Goal: Transaction & Acquisition: Purchase product/service

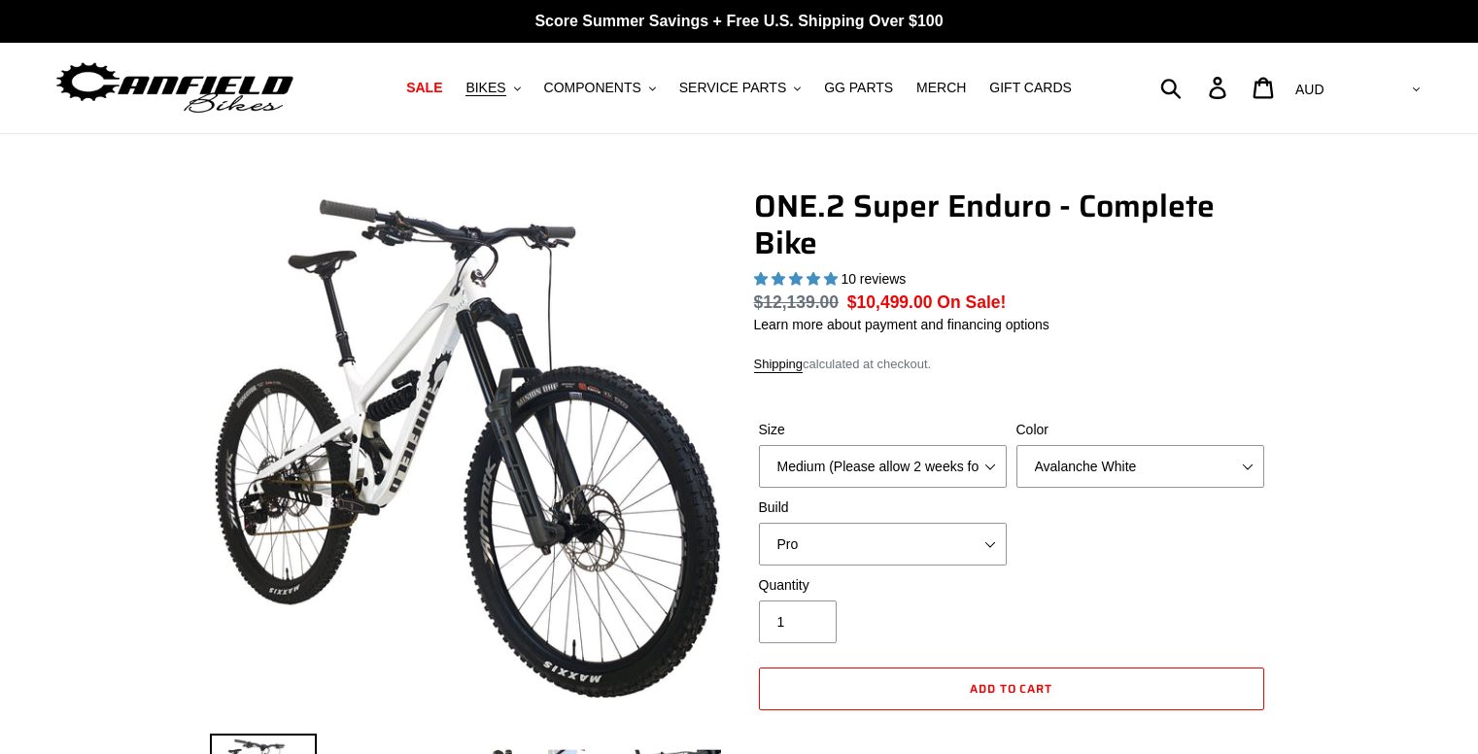
select select "highest-rating"
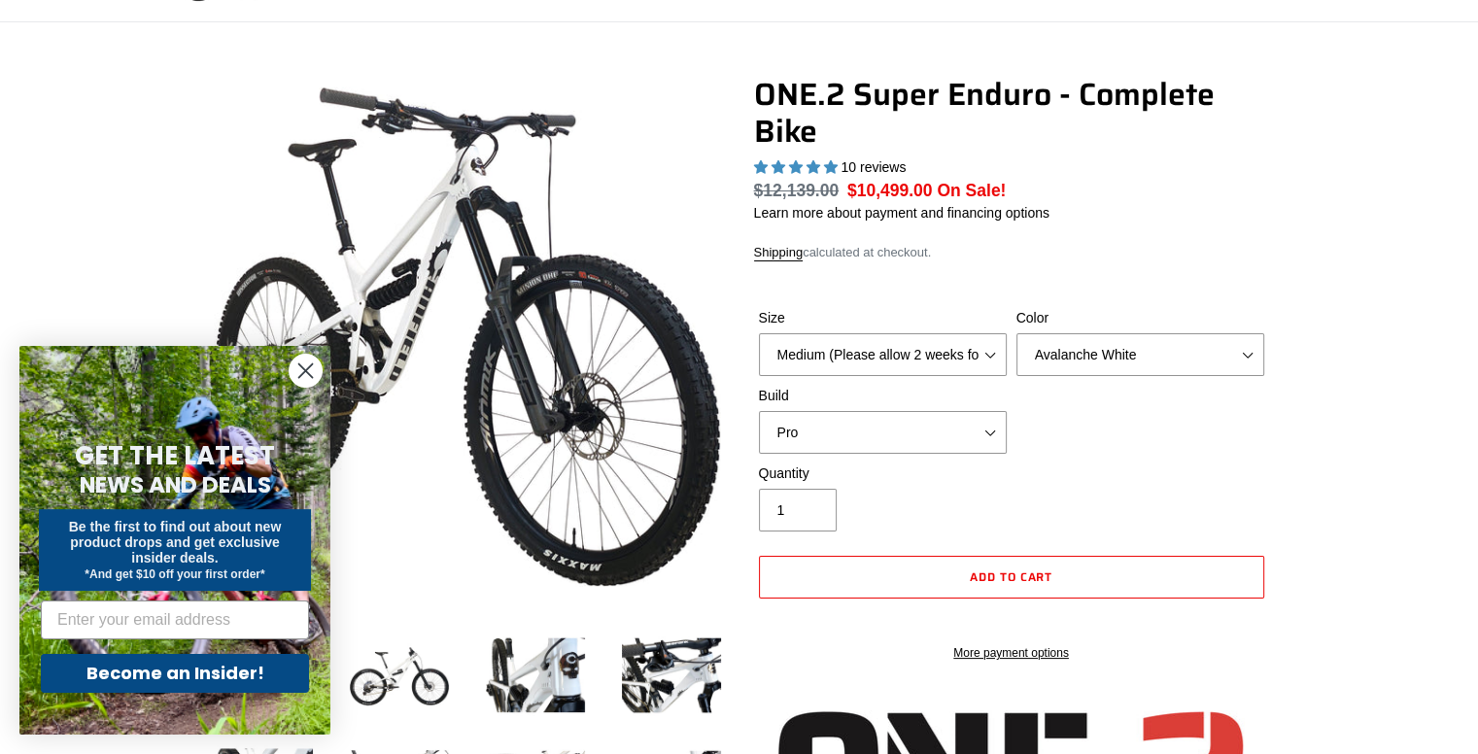
scroll to position [152, 0]
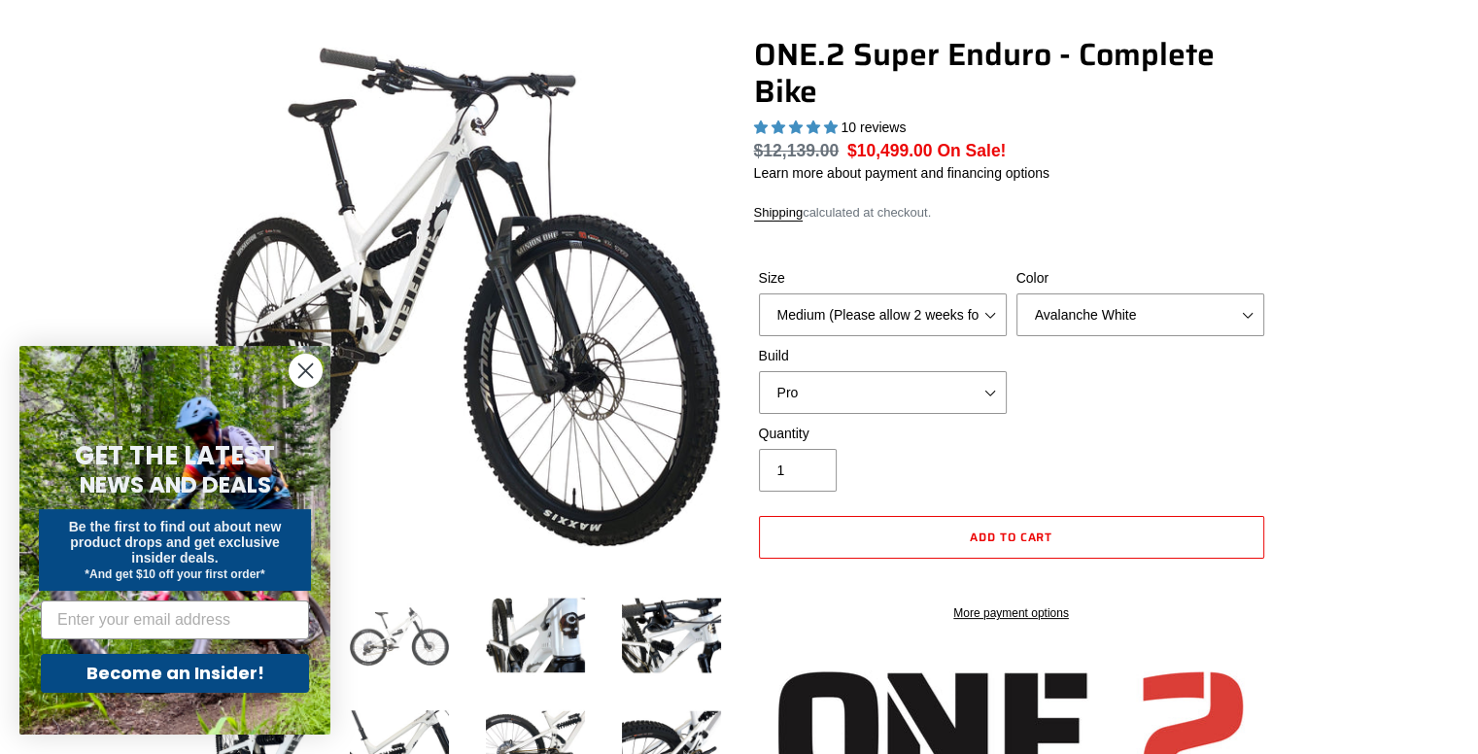
click at [409, 634] on img at bounding box center [399, 635] width 107 height 107
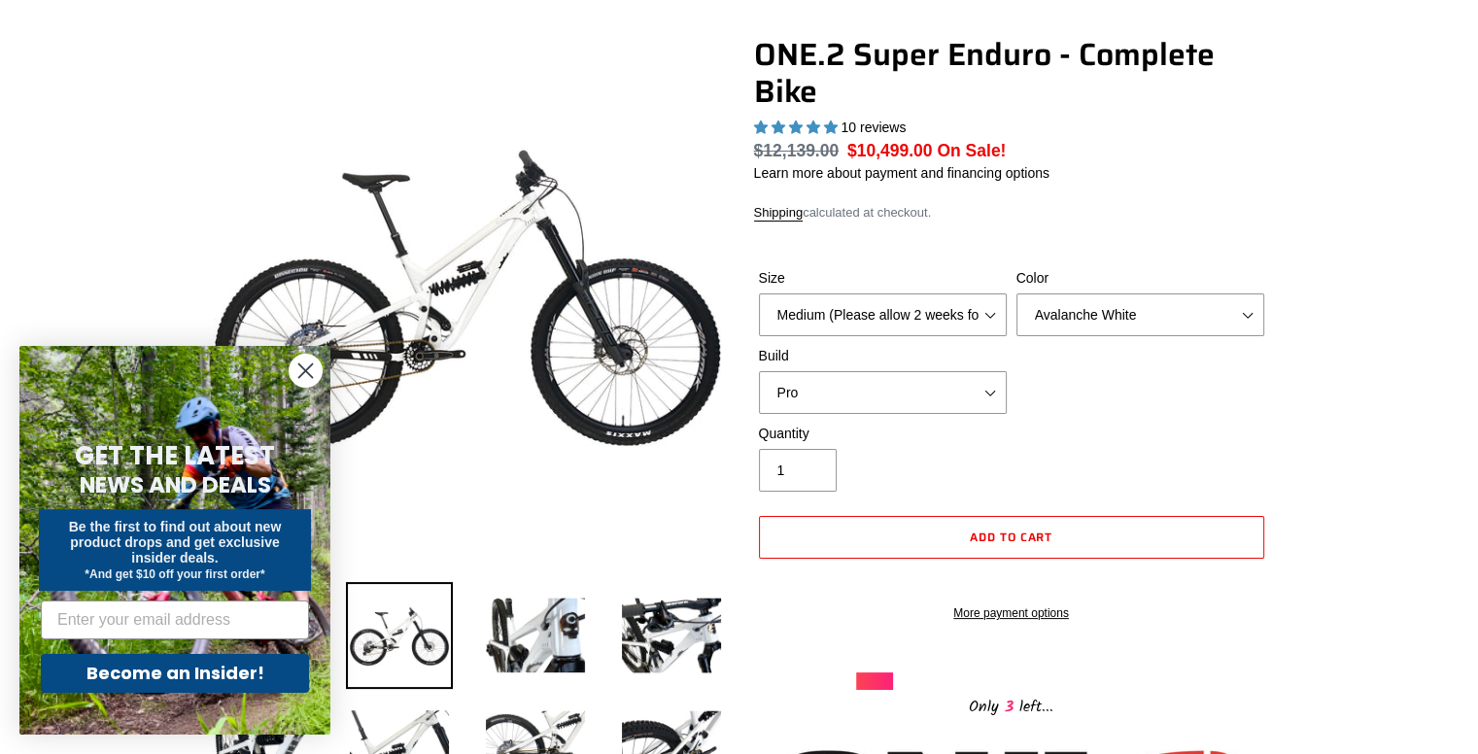
click at [307, 372] on icon "Close dialog" at bounding box center [306, 371] width 14 height 14
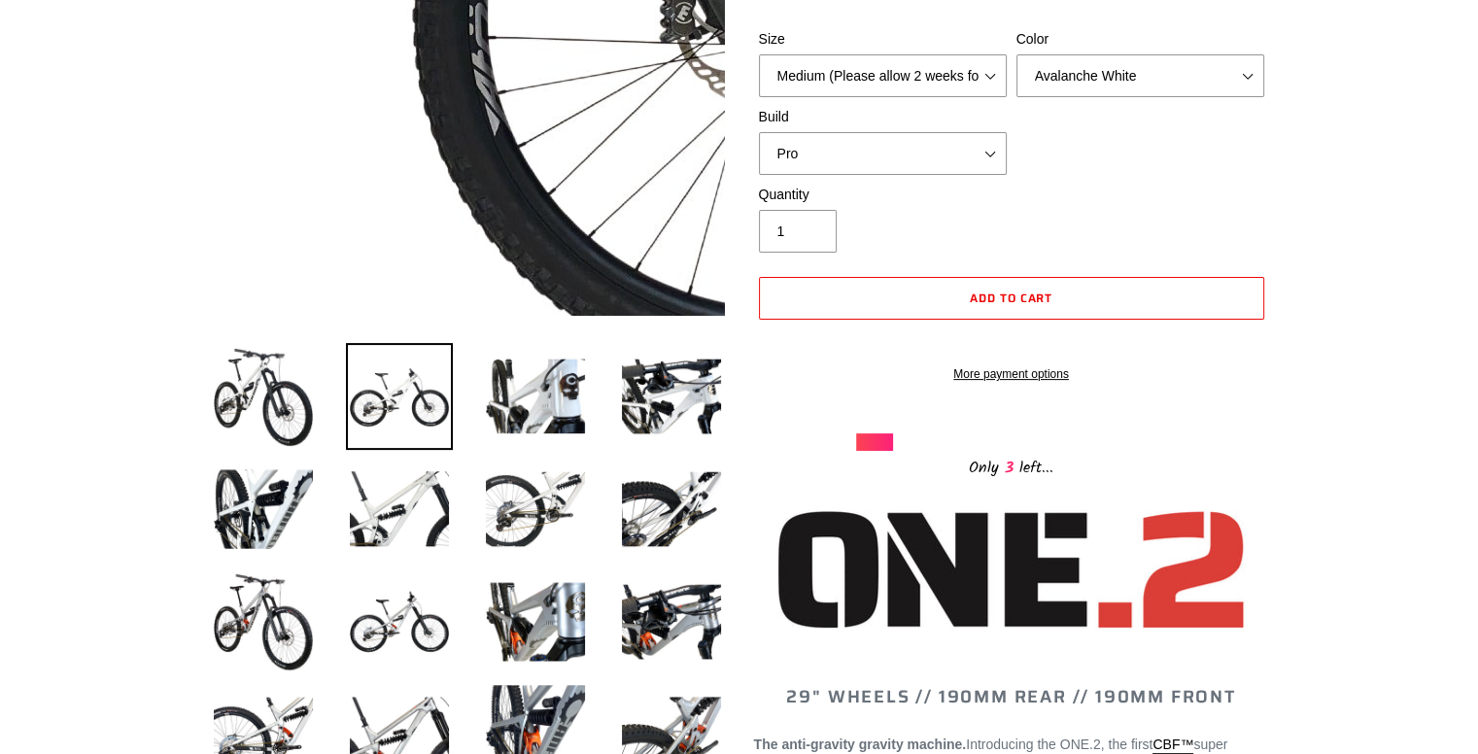
scroll to position [408, 0]
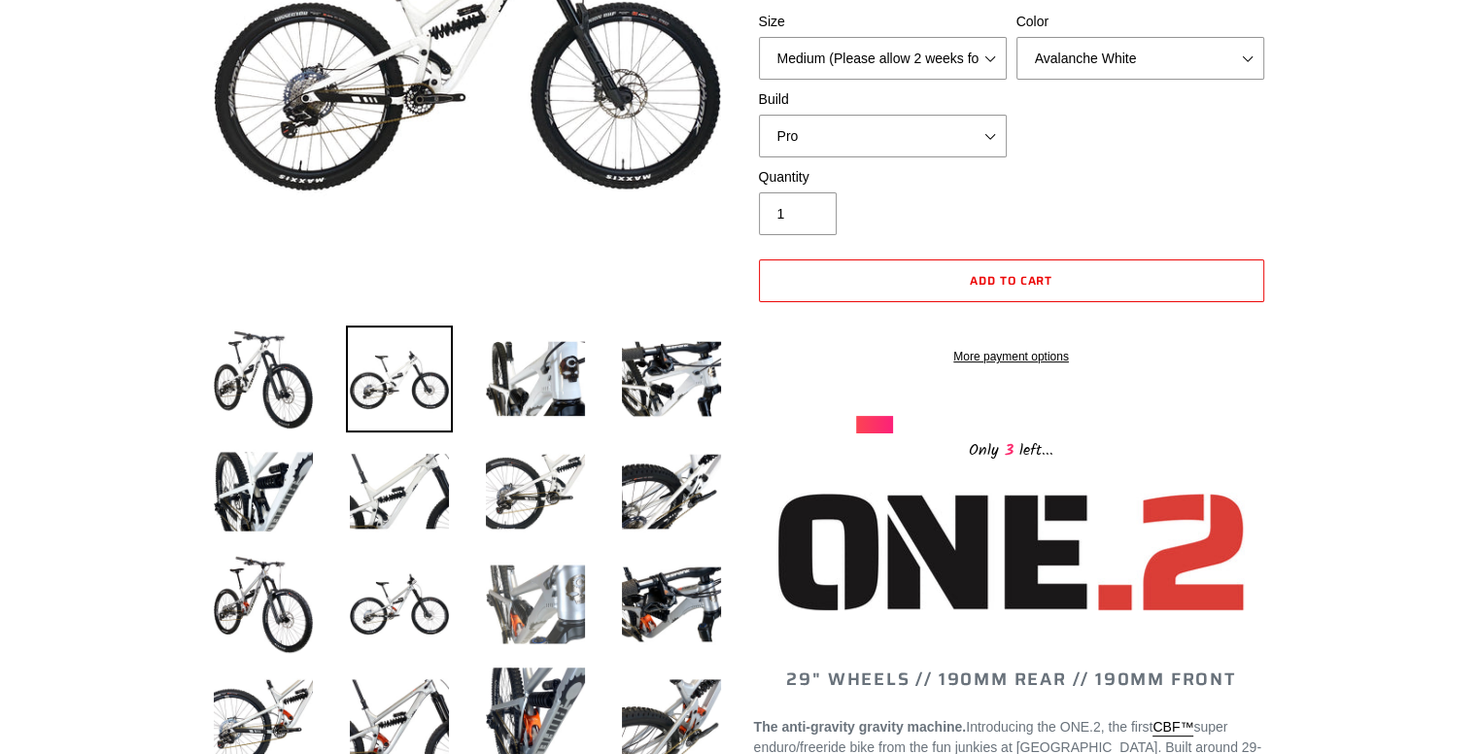
click at [543, 618] on img at bounding box center [535, 604] width 107 height 107
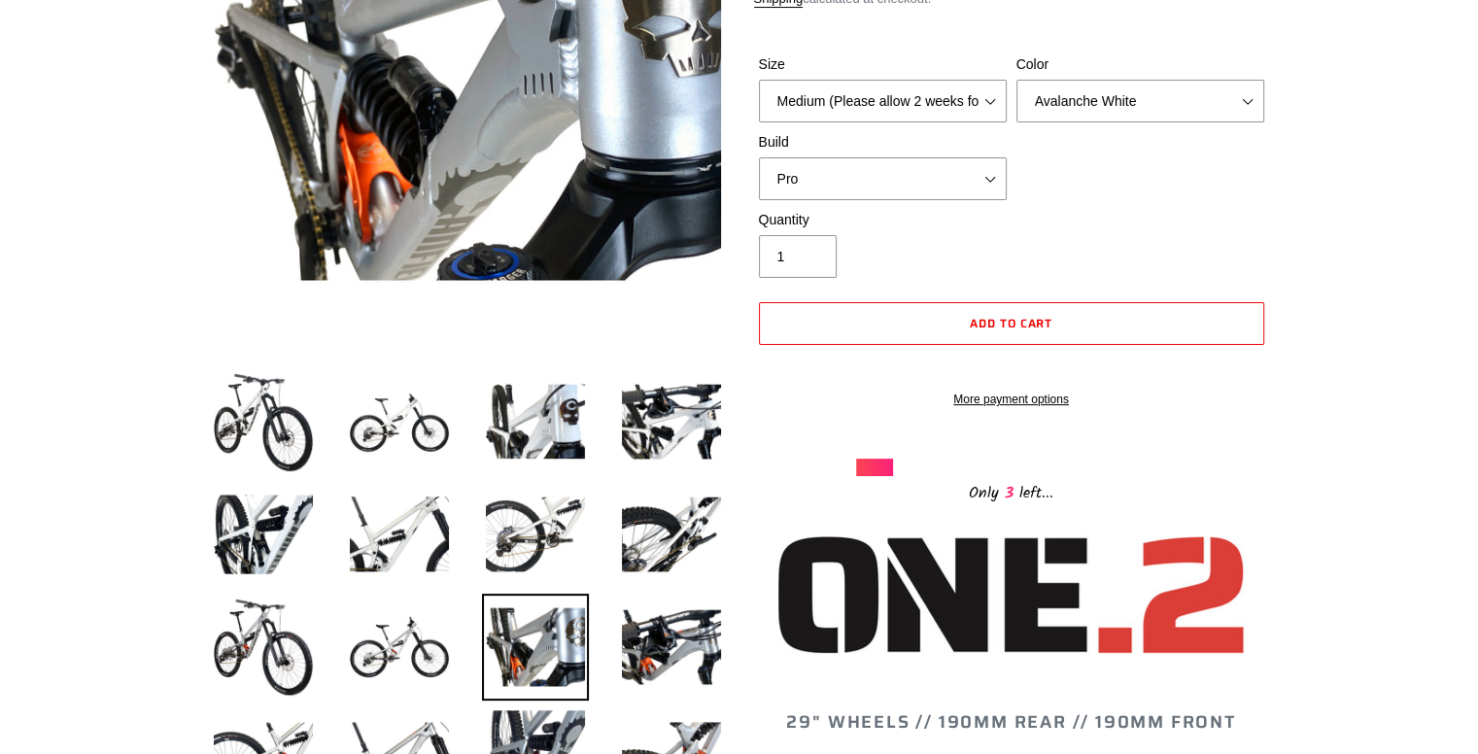
scroll to position [365, 0]
click at [662, 649] on img at bounding box center [671, 647] width 107 height 107
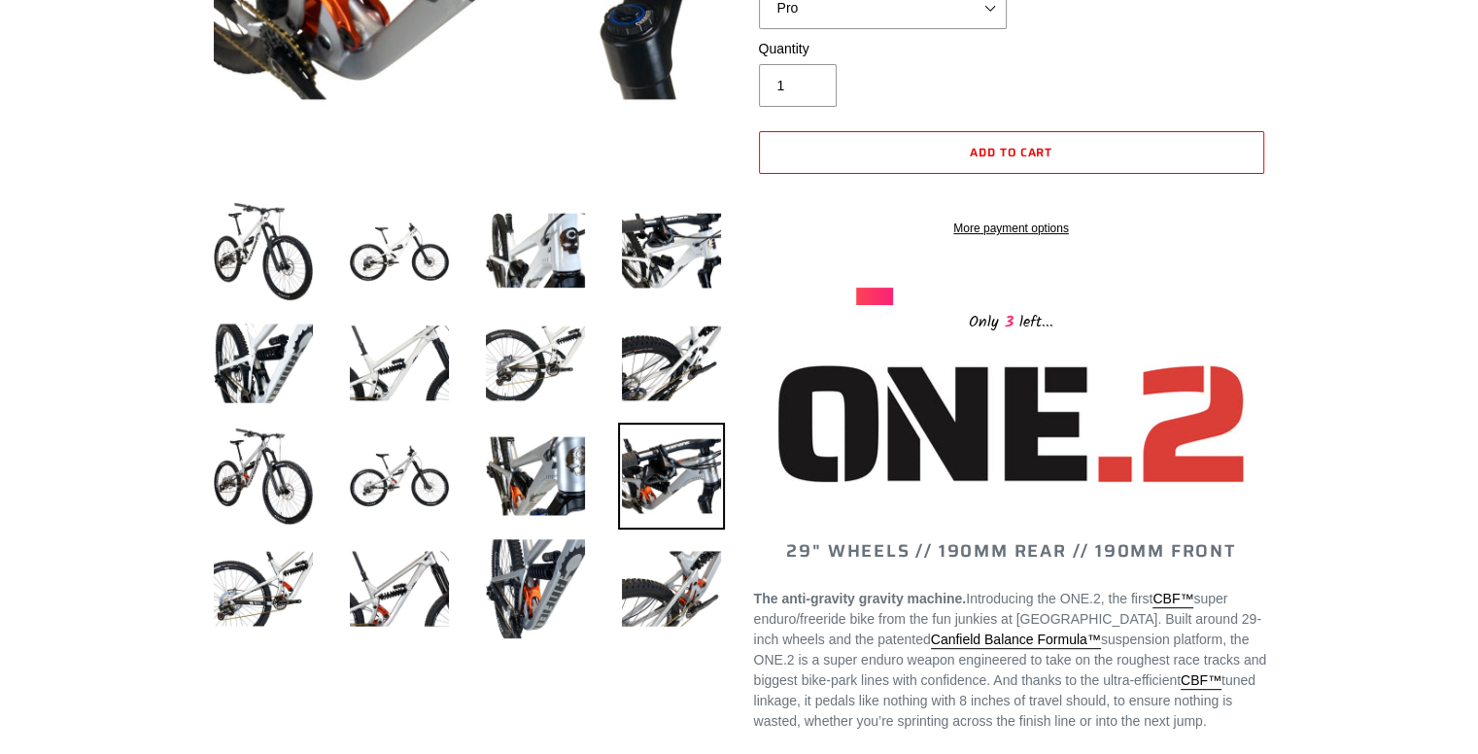
scroll to position [536, 0]
click at [385, 542] on img at bounding box center [399, 588] width 107 height 107
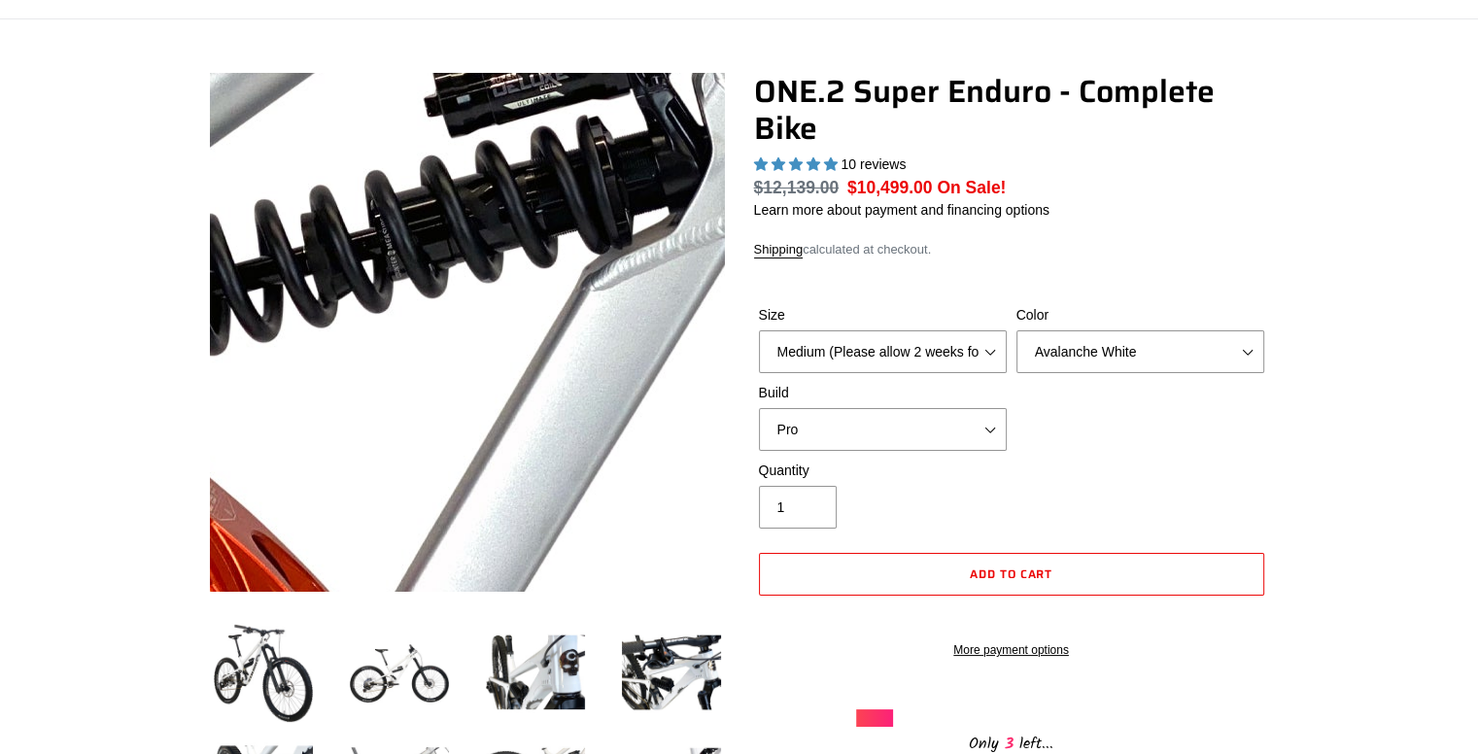
scroll to position [113, 0]
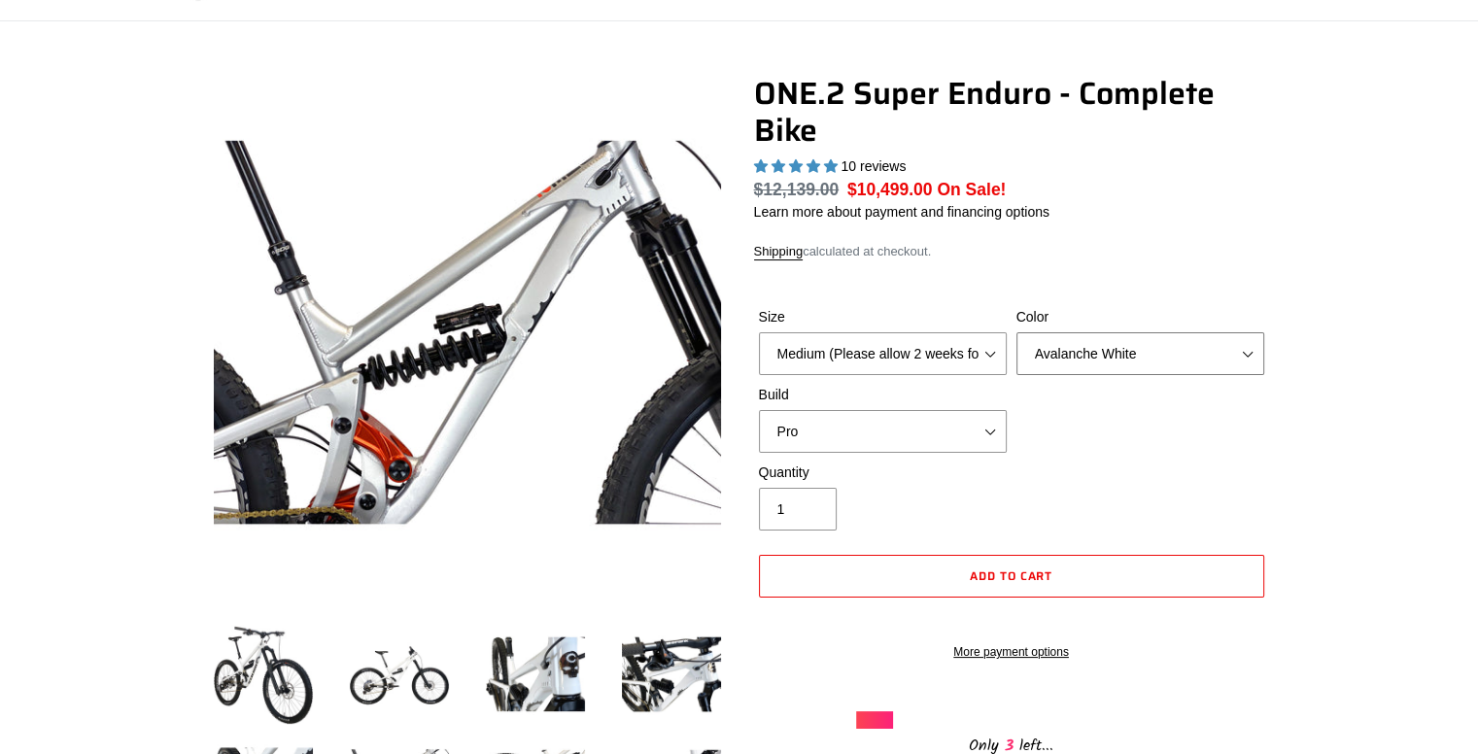
click at [1092, 366] on select "Avalanche White Bentonite Grey" at bounding box center [1140, 353] width 248 height 43
click at [1016, 332] on select "Avalanche White Bentonite Grey" at bounding box center [1140, 353] width 248 height 43
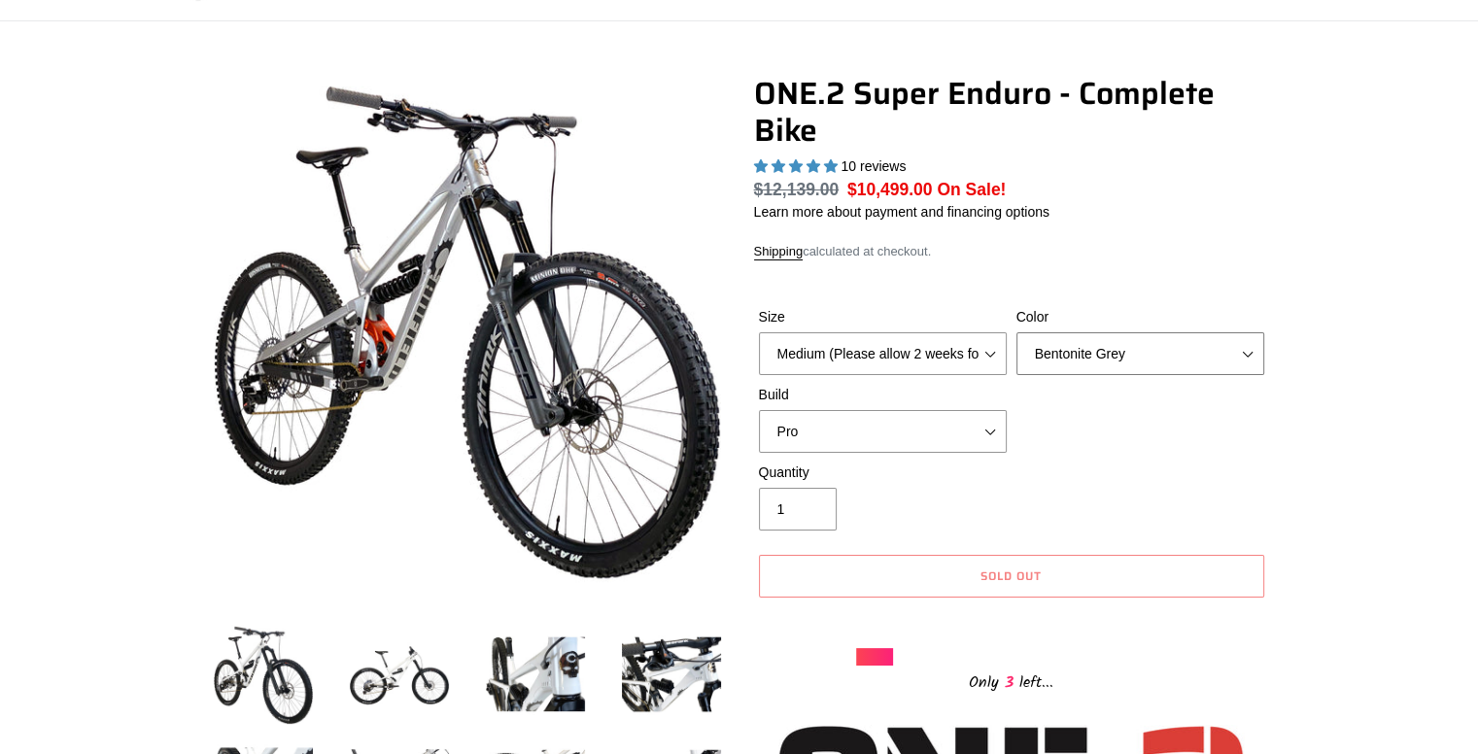
click at [1099, 355] on select "Avalanche White Bentonite Grey" at bounding box center [1140, 353] width 248 height 43
select select "Avalanche White"
click at [1016, 332] on select "Avalanche White Bentonite Grey" at bounding box center [1140, 353] width 248 height 43
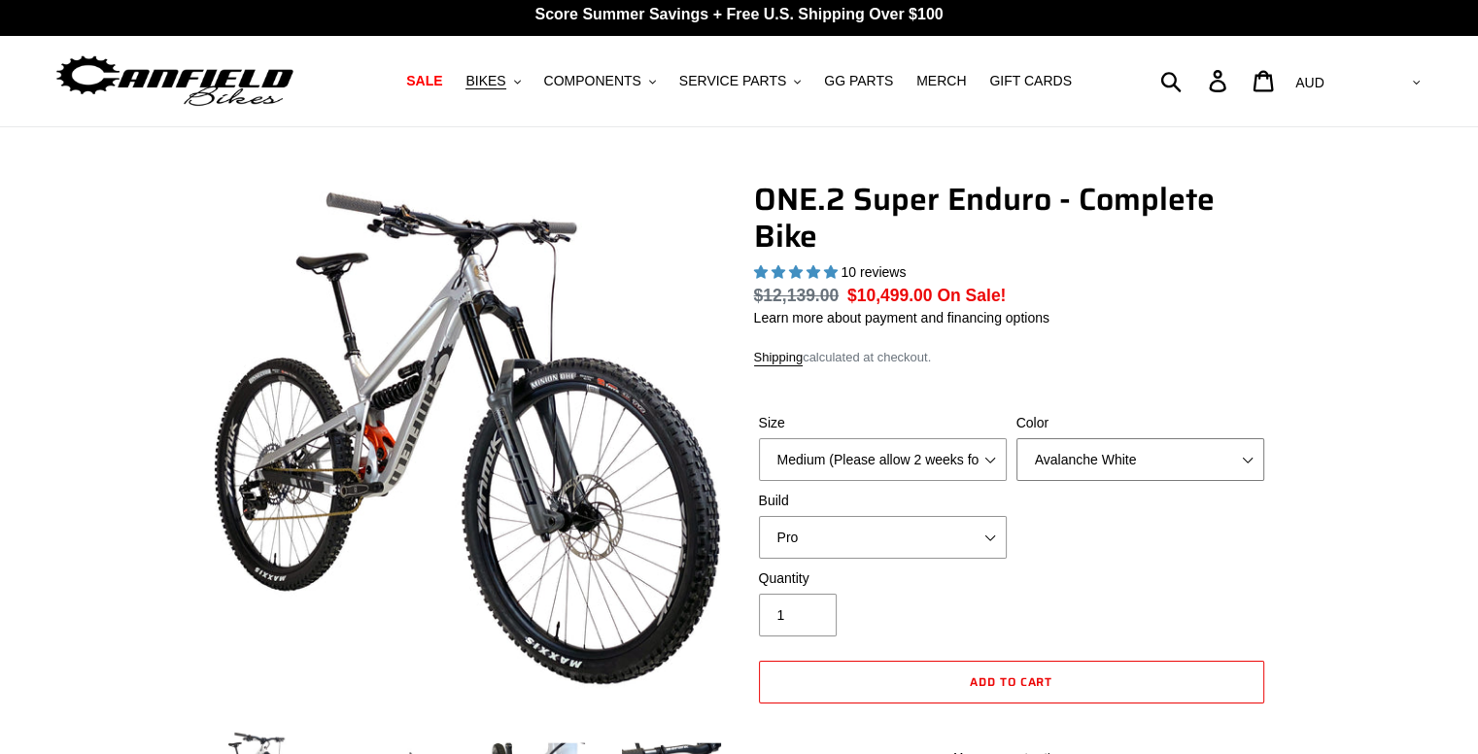
scroll to position [0, 0]
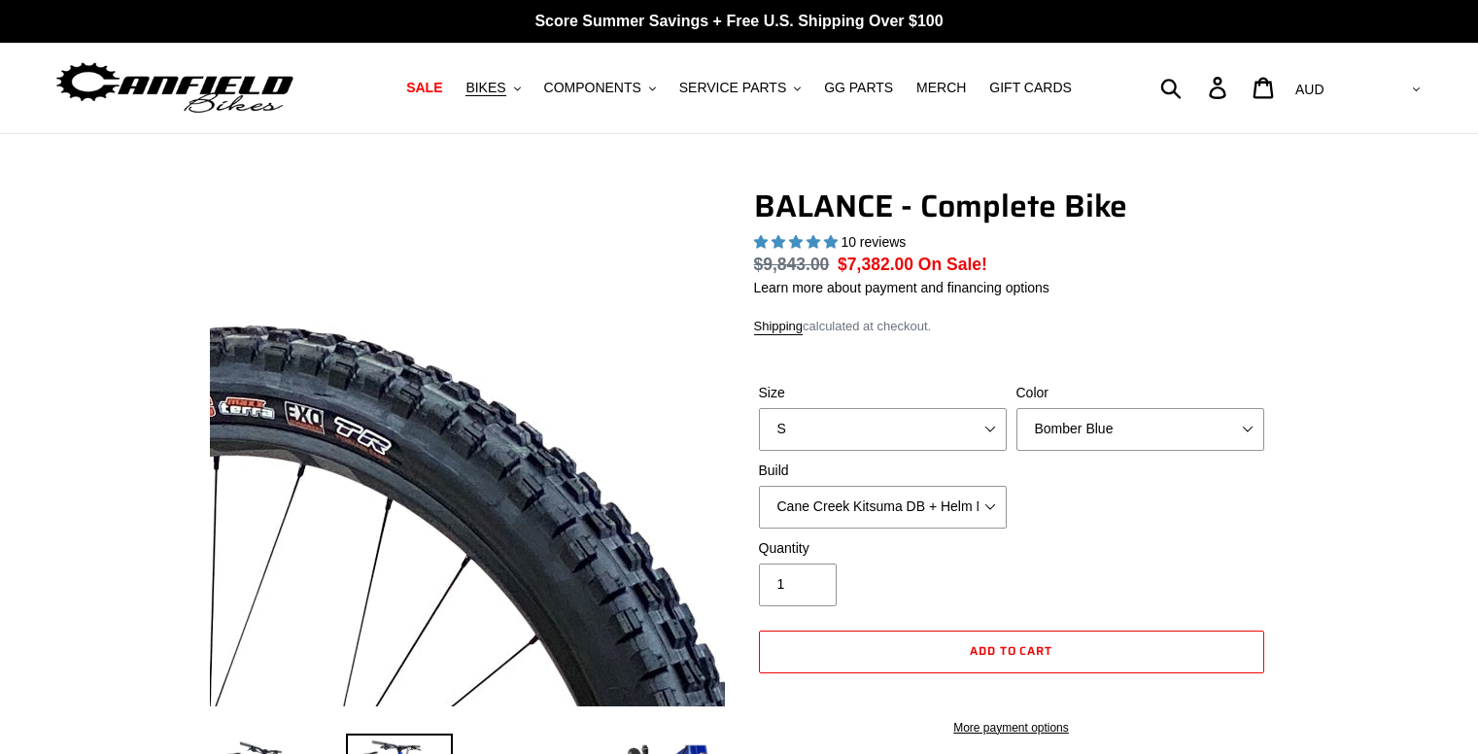
select select "highest-rating"
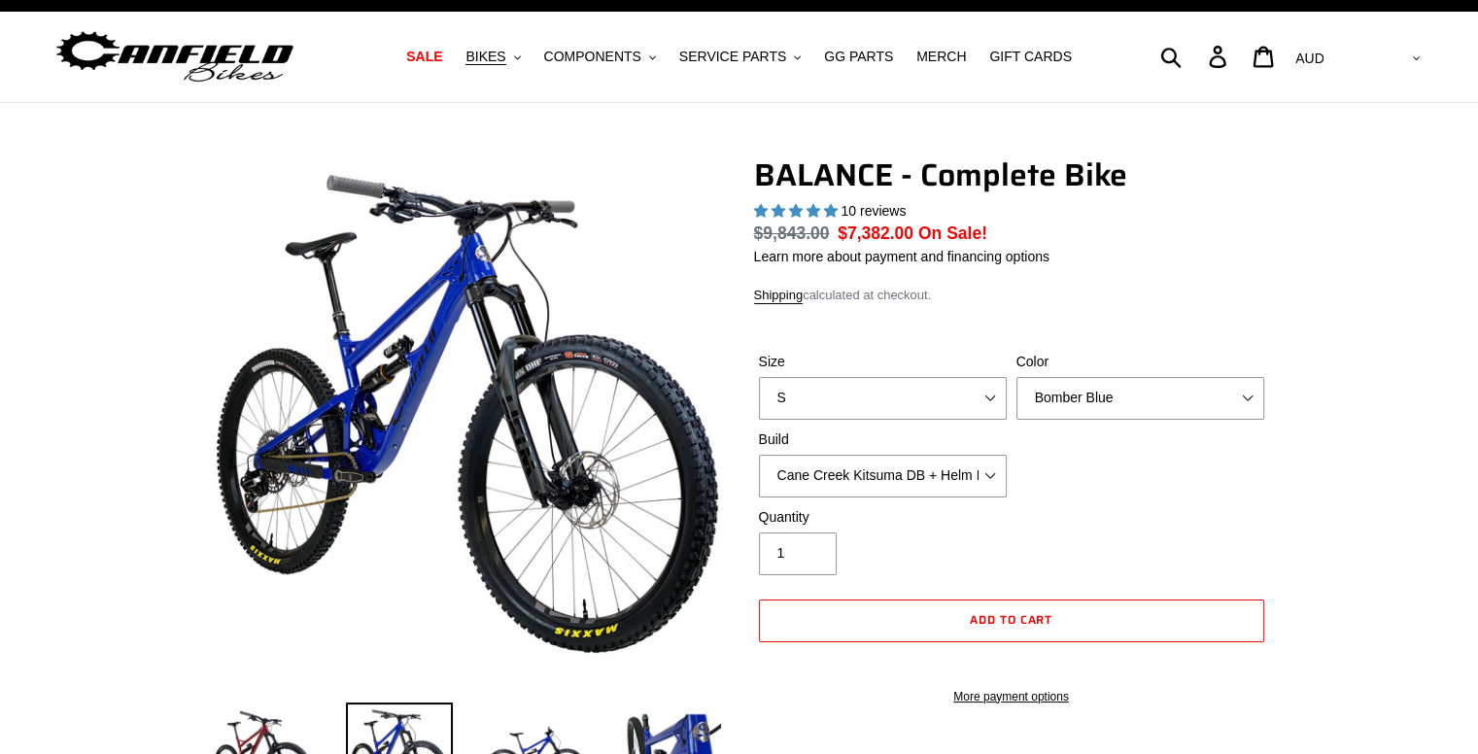
scroll to position [31, 0]
click at [1132, 400] on select "Bomber Blue Goat's Blood Stealth Black" at bounding box center [1140, 398] width 248 height 43
click at [1016, 377] on select "Bomber Blue Goat's Blood Stealth Black" at bounding box center [1140, 398] width 248 height 43
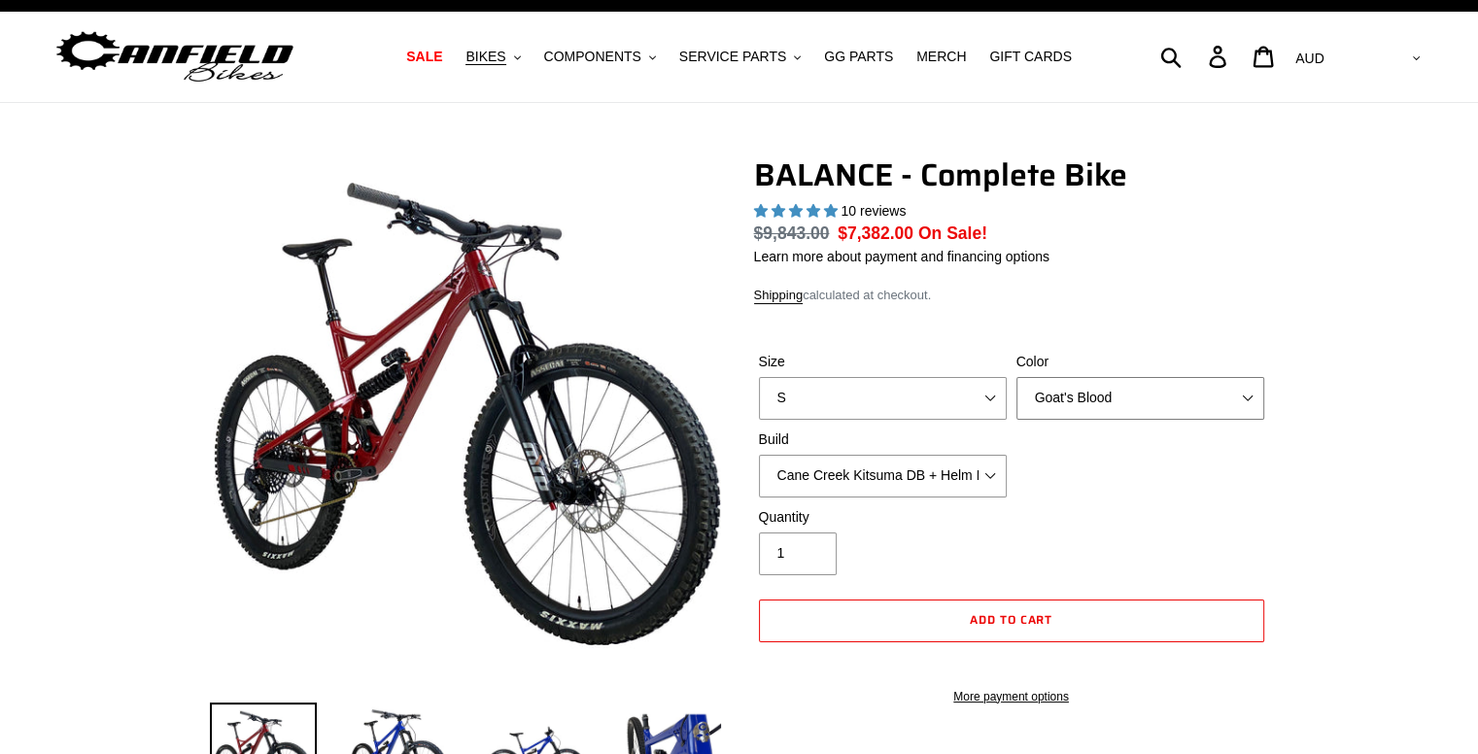
click at [1125, 391] on select "Bomber Blue Goat's Blood Stealth Black" at bounding box center [1140, 398] width 248 height 43
click at [1016, 377] on select "Bomber Blue Goat's Blood Stealth Black" at bounding box center [1140, 398] width 248 height 43
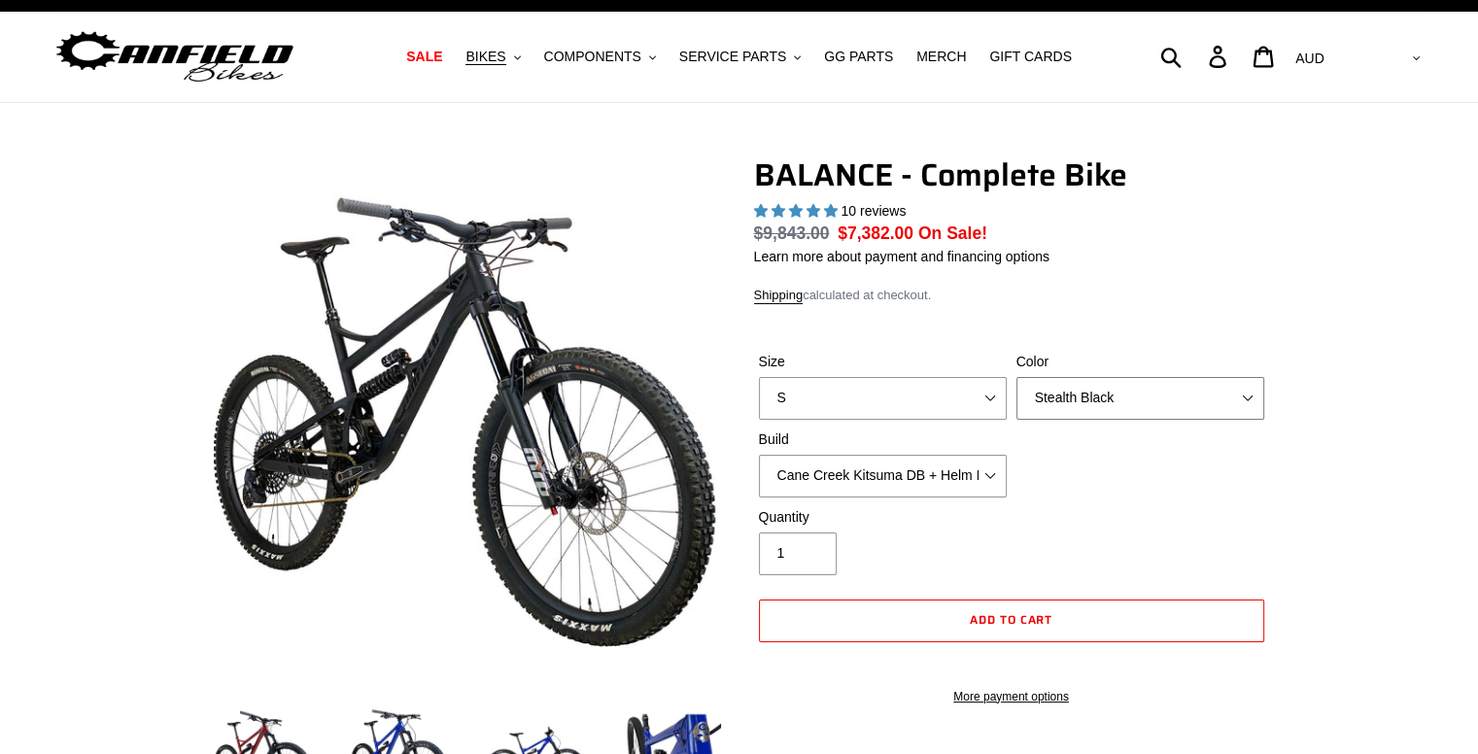
click at [1101, 401] on select "Bomber Blue Goat's Blood Stealth Black" at bounding box center [1140, 398] width 248 height 43
select select "Goat's Blood"
click at [1016, 377] on select "Bomber Blue Goat's Blood Stealth Black" at bounding box center [1140, 398] width 248 height 43
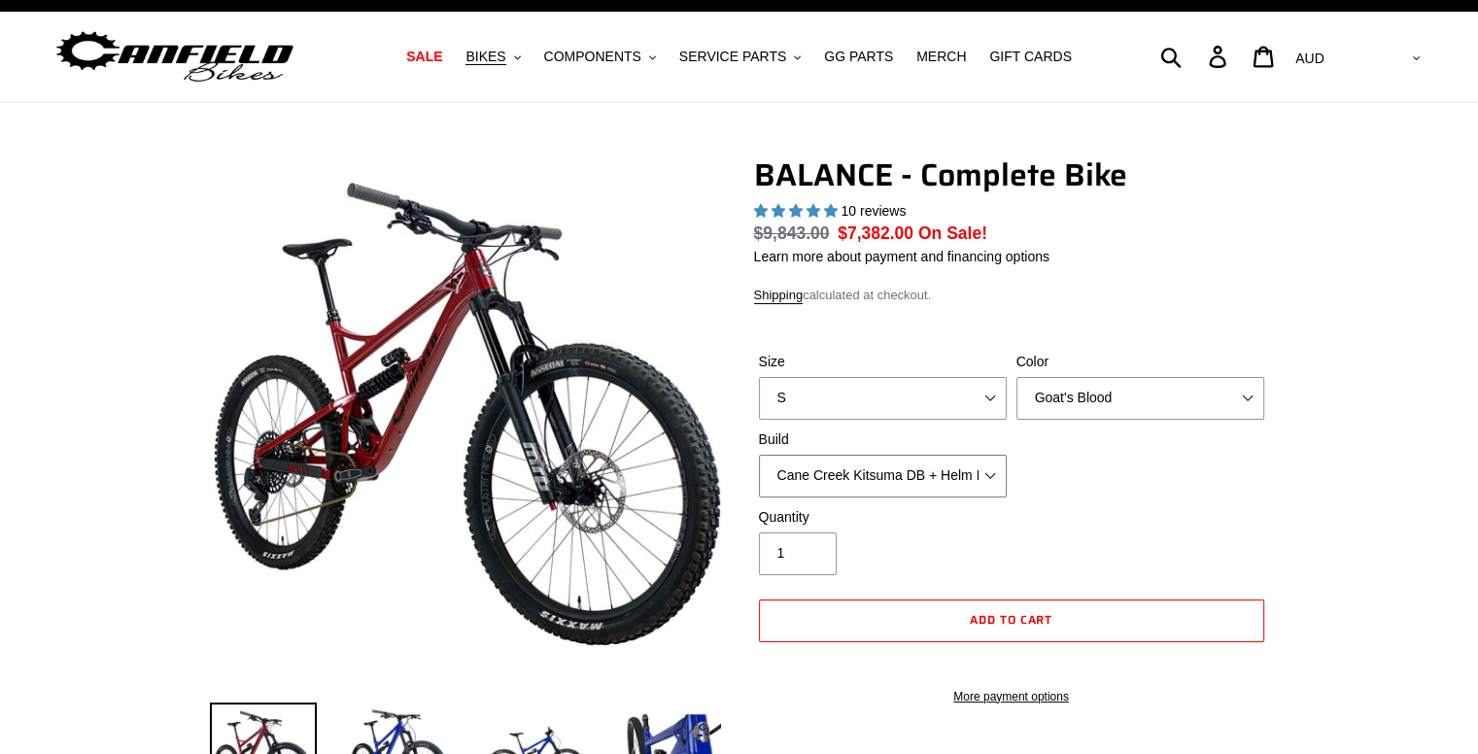
click at [964, 476] on select "Cane Creek Kitsuma DB + Helm MKII + SRAM GX Cane Creek Kitsuma DB + Helm MKII +…" at bounding box center [883, 476] width 248 height 43
select select "RockShox Vivid ULT + Zeb ULT + SRAM GX"
click at [759, 455] on select "Cane Creek Kitsuma DB + Helm MKII + SRAM GX Cane Creek Kitsuma DB + Helm MKII +…" at bounding box center [883, 476] width 248 height 43
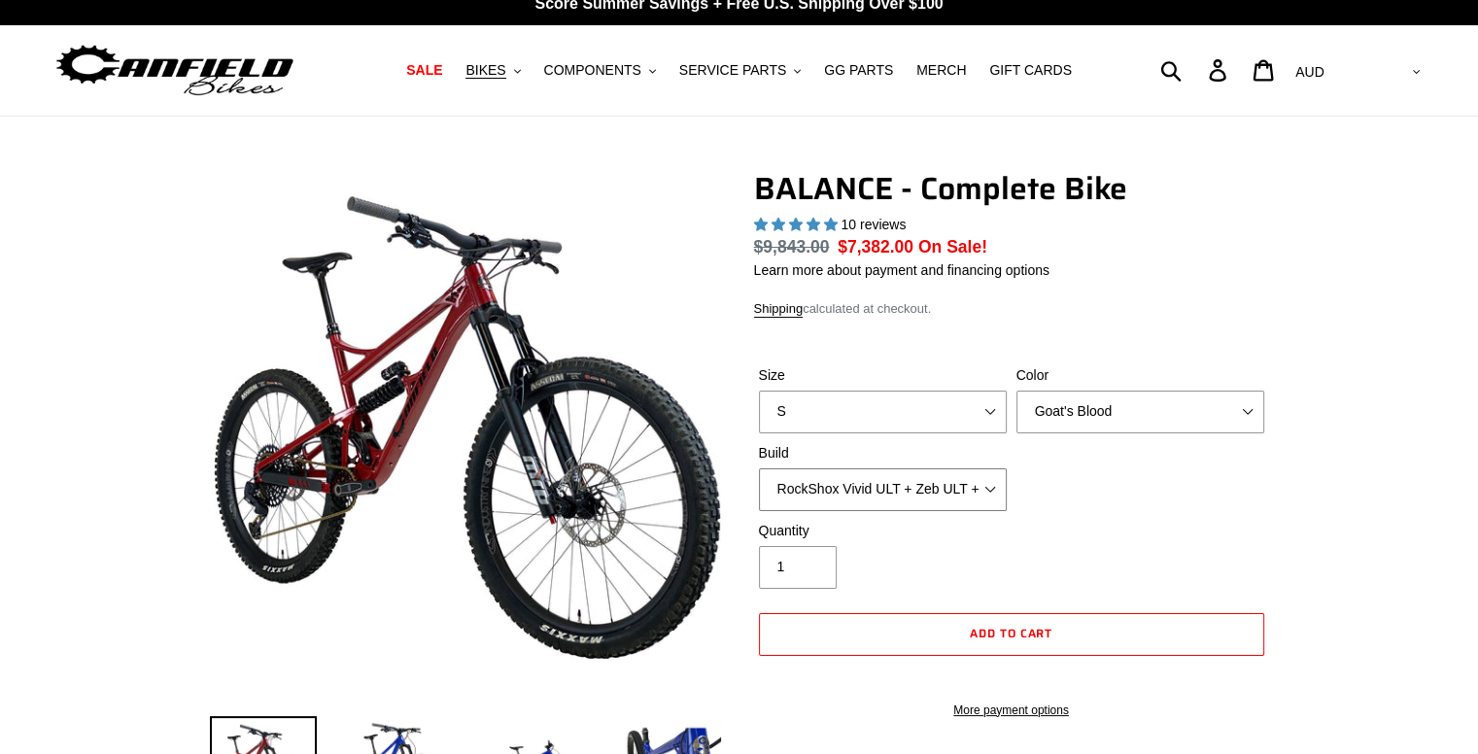
scroll to position [0, 0]
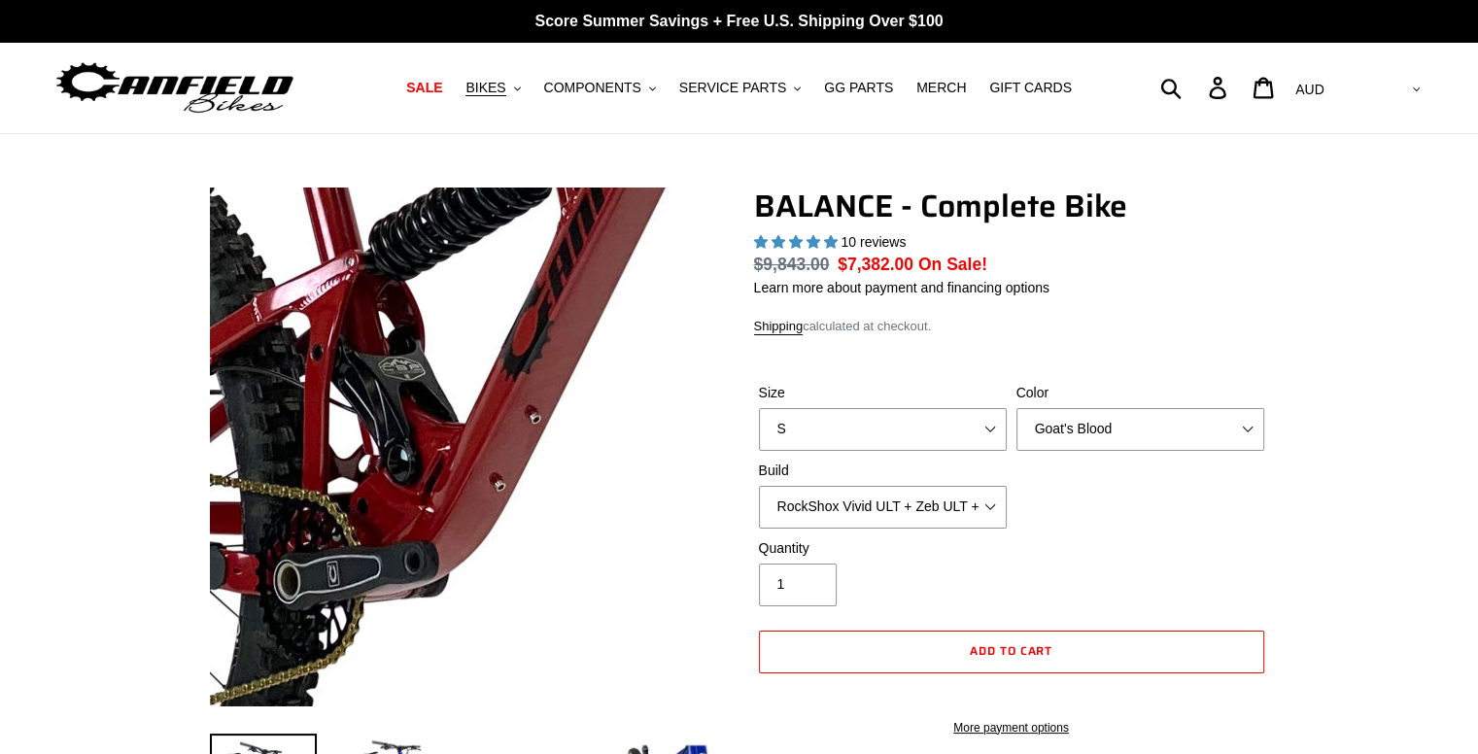
click at [358, 486] on img at bounding box center [797, 337] width 1990 height 1990
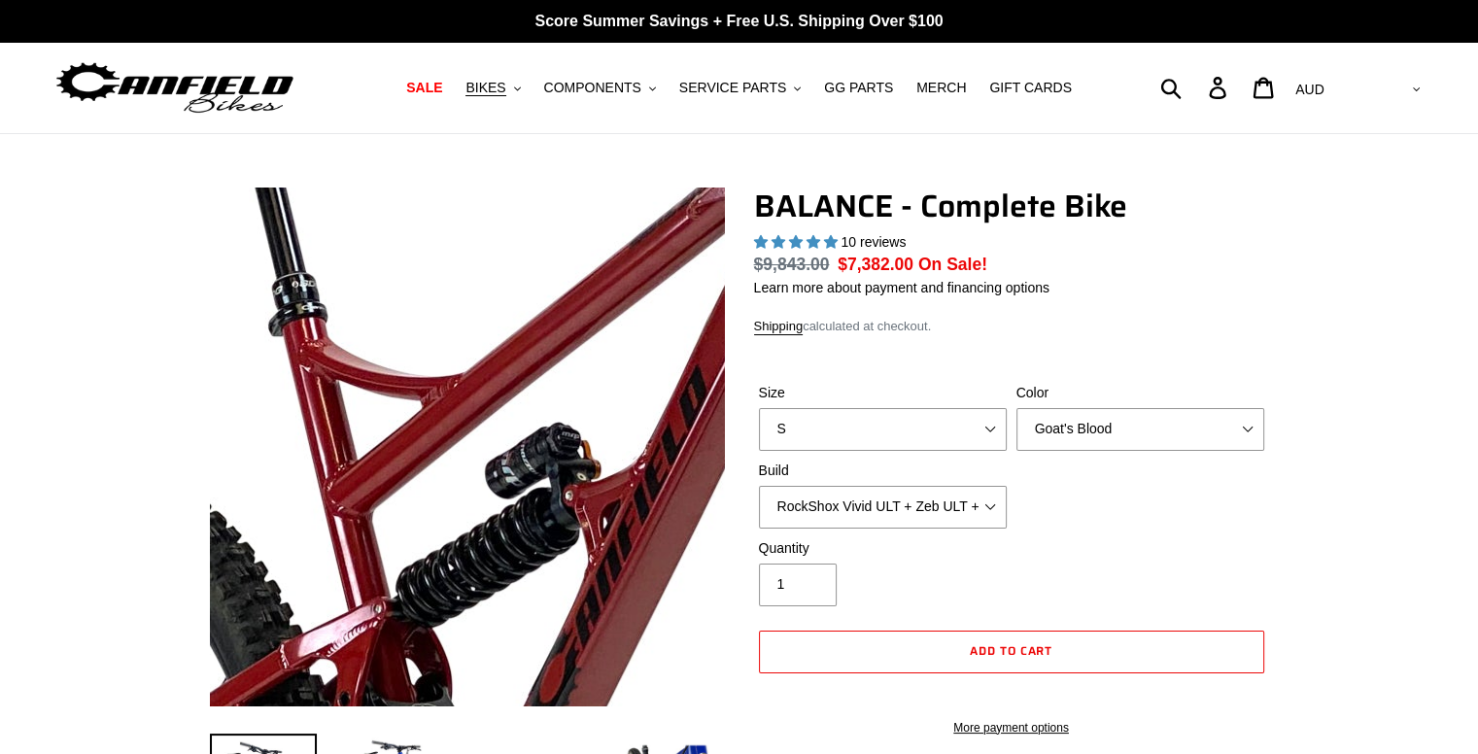
click at [342, 362] on img at bounding box center [824, 684] width 1990 height 1990
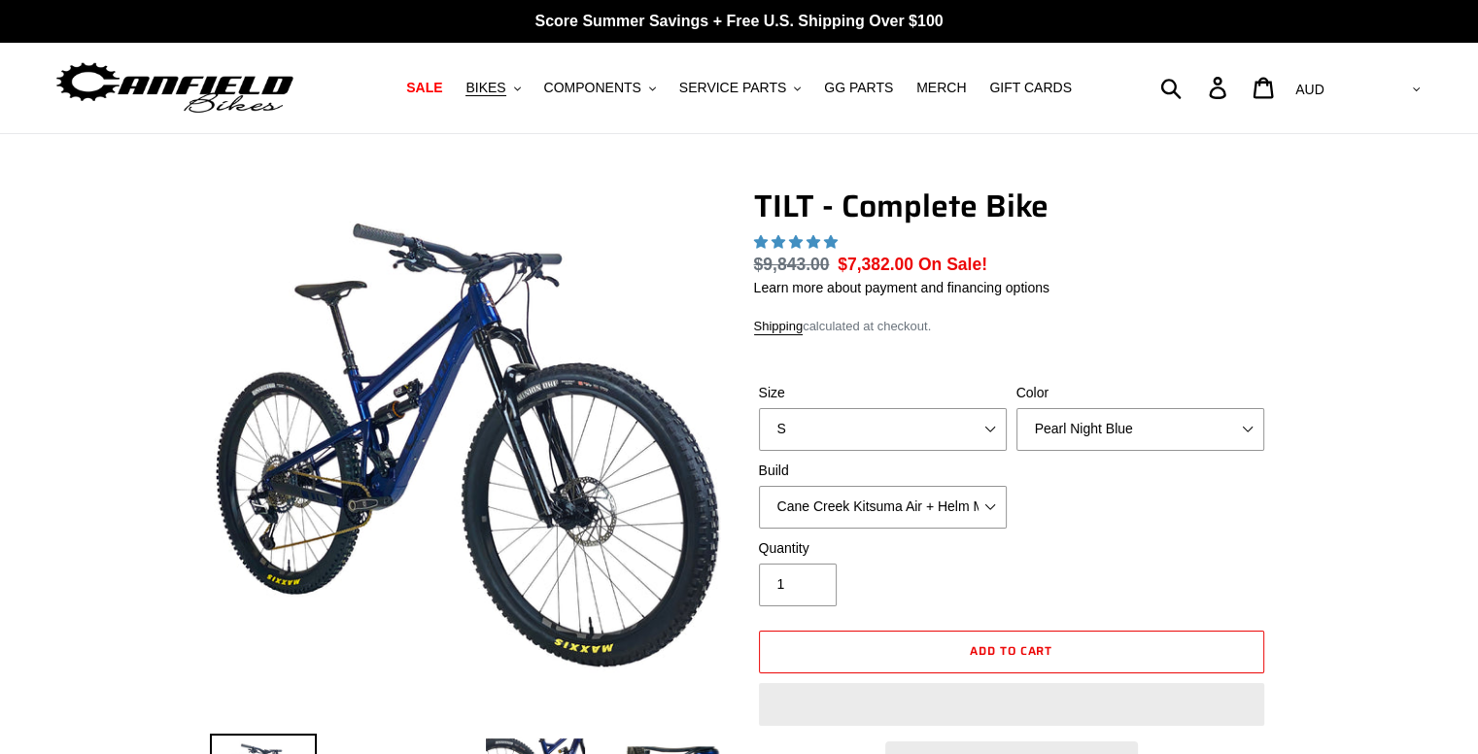
select select "highest-rating"
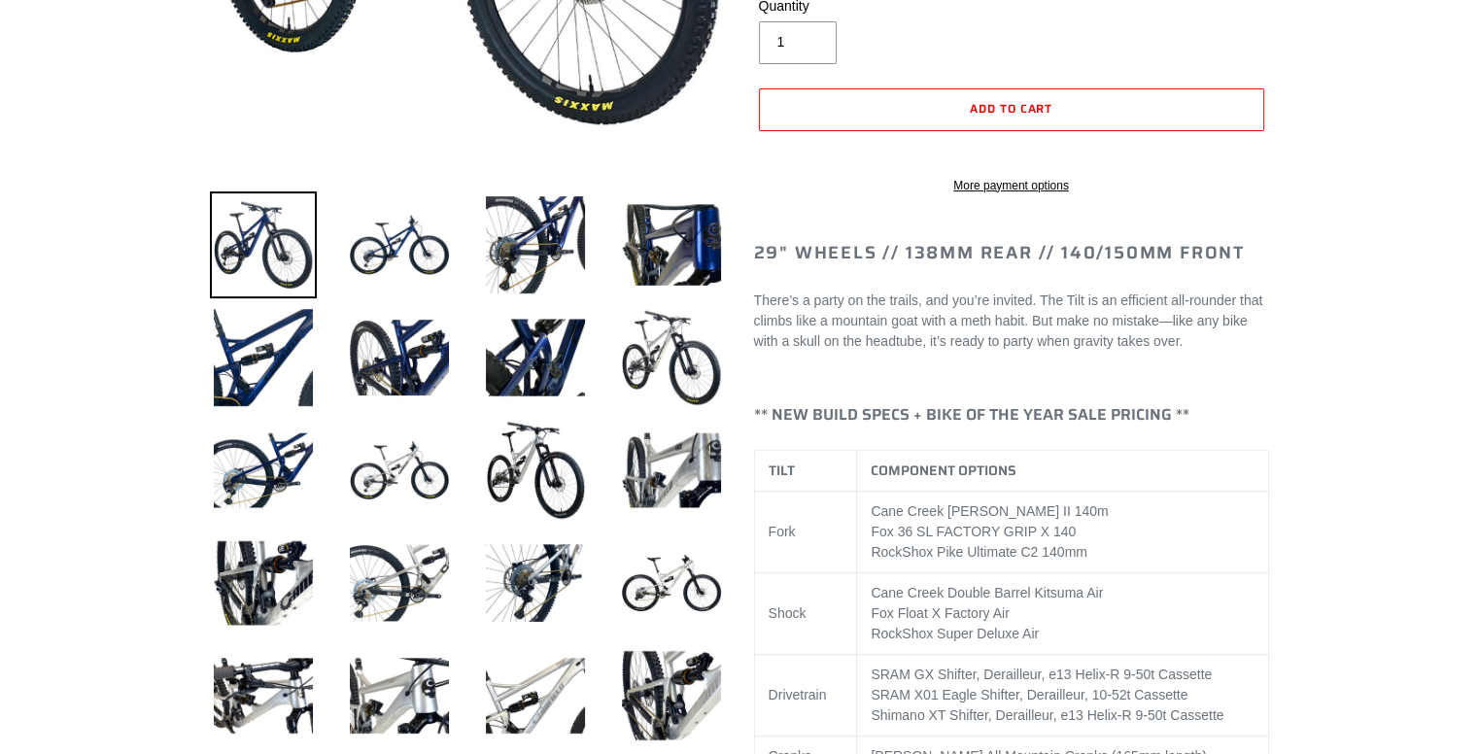
scroll to position [543, 0]
click at [379, 460] on img at bounding box center [399, 469] width 107 height 107
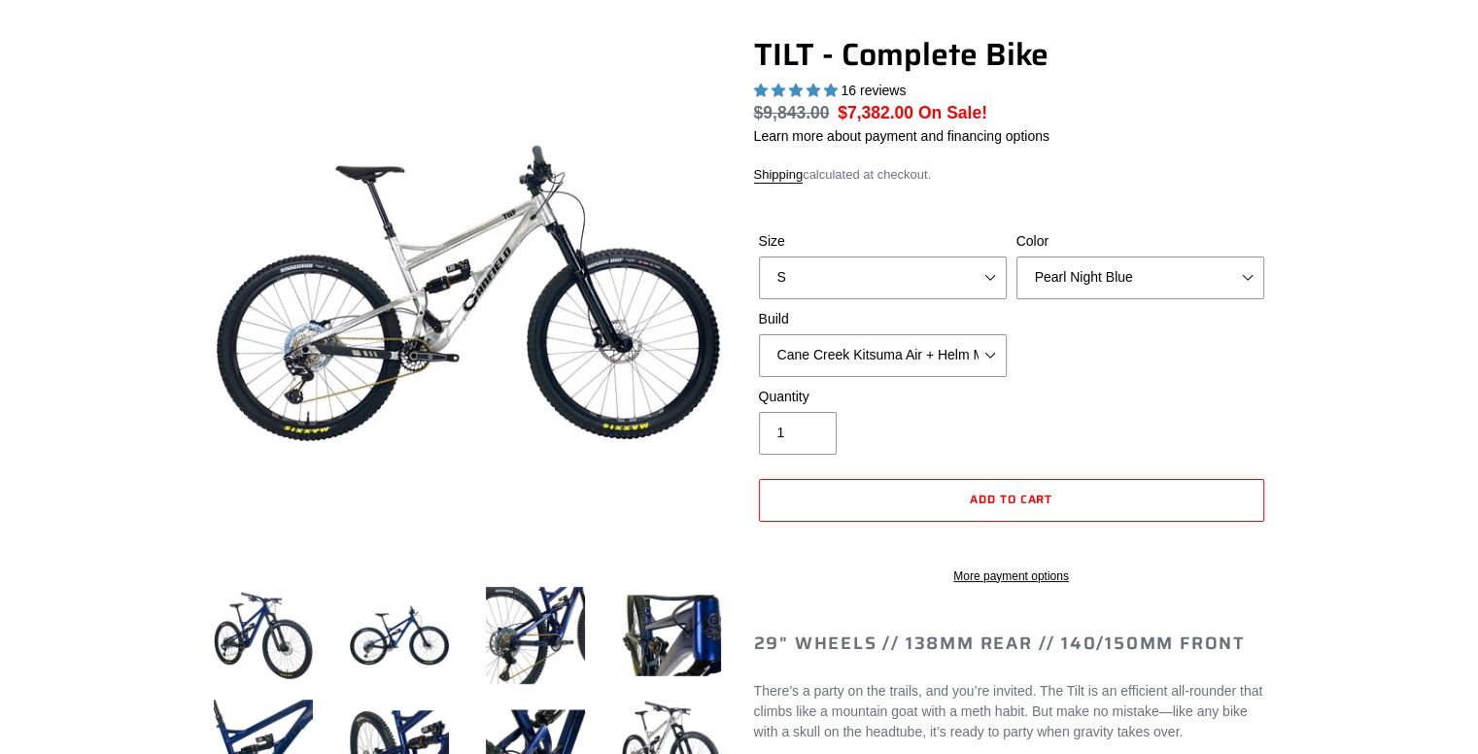
scroll to position [151, 0]
click at [763, 547] on shop-pay-wallet-button at bounding box center [761, 542] width 4 height 16
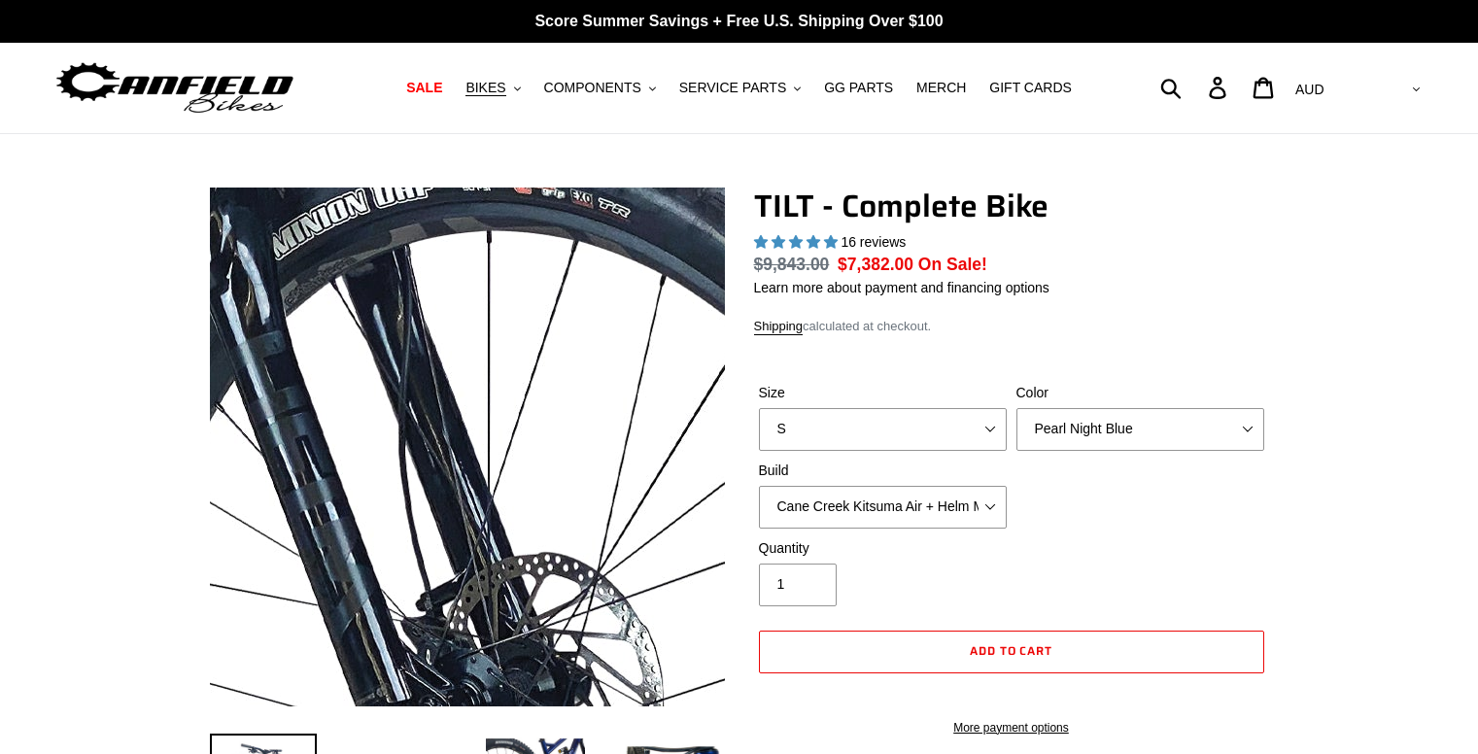
select select "highest-rating"
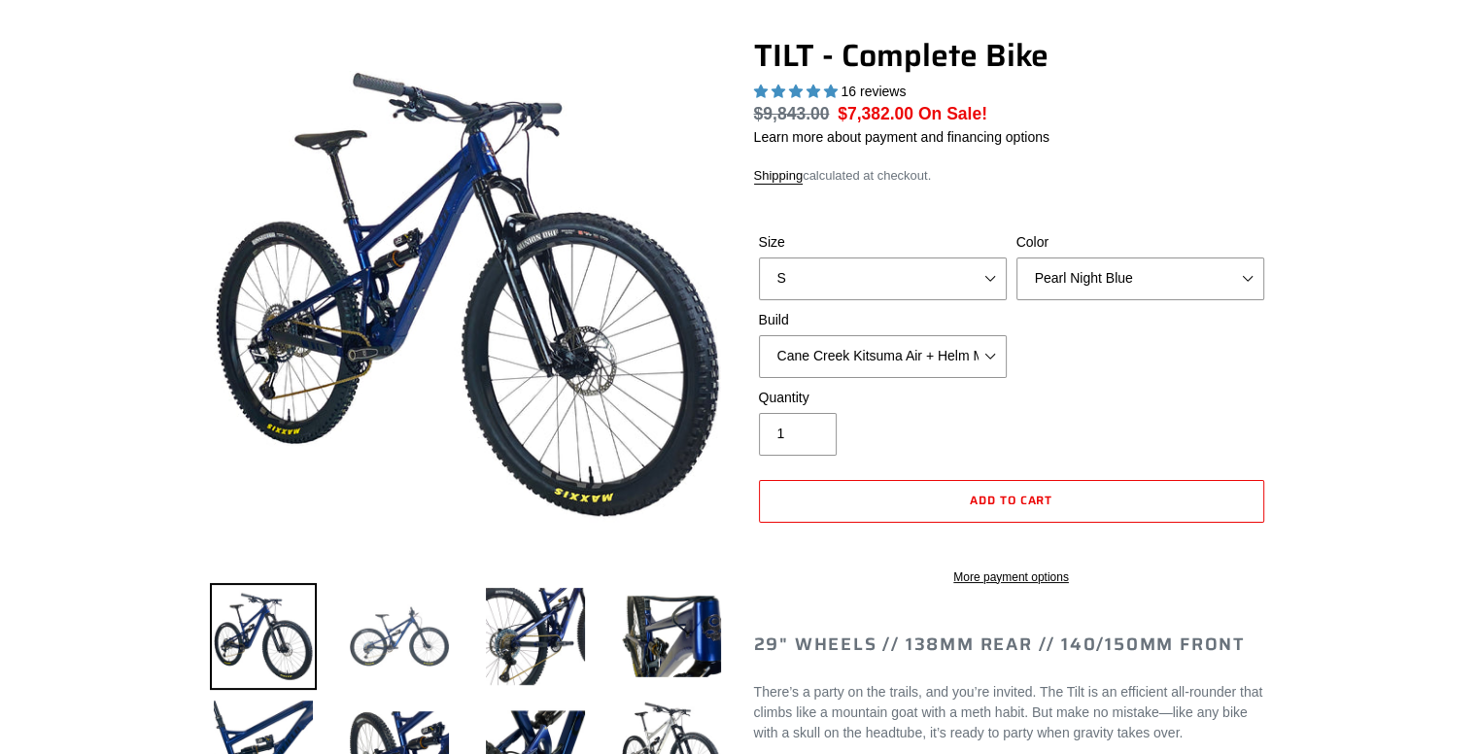
click at [393, 634] on img at bounding box center [399, 636] width 107 height 107
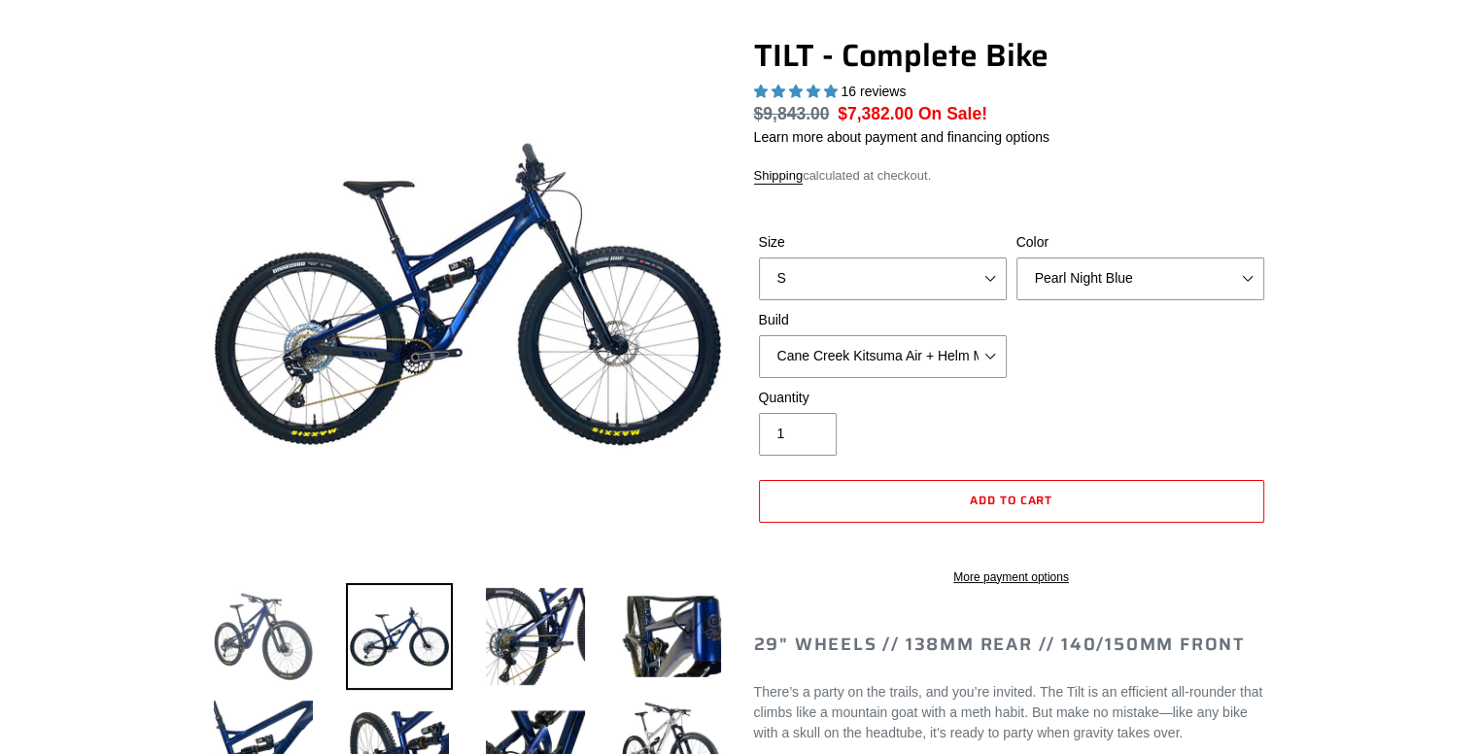
click at [281, 627] on img at bounding box center [263, 636] width 107 height 107
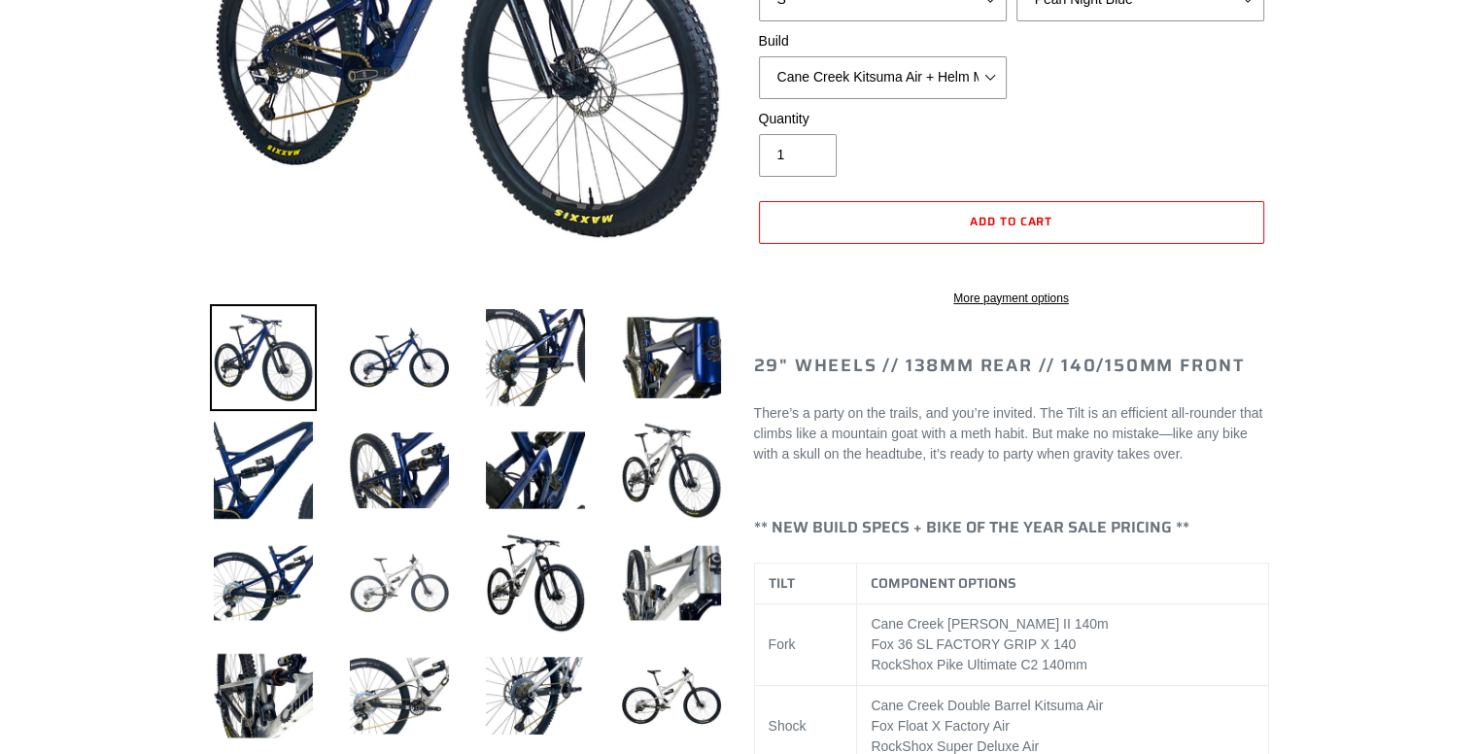
scroll to position [431, 0]
click at [385, 593] on img at bounding box center [399, 582] width 107 height 107
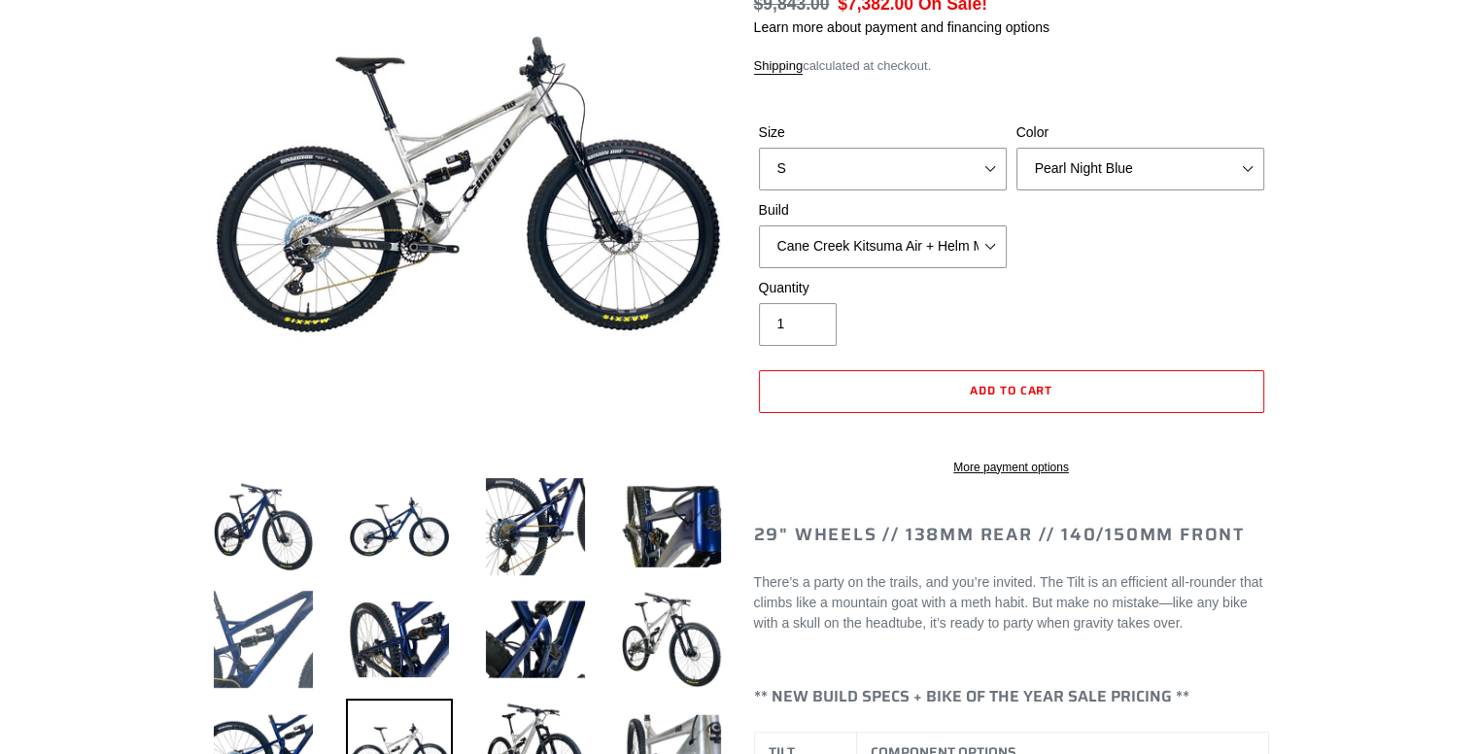
scroll to position [259, 0]
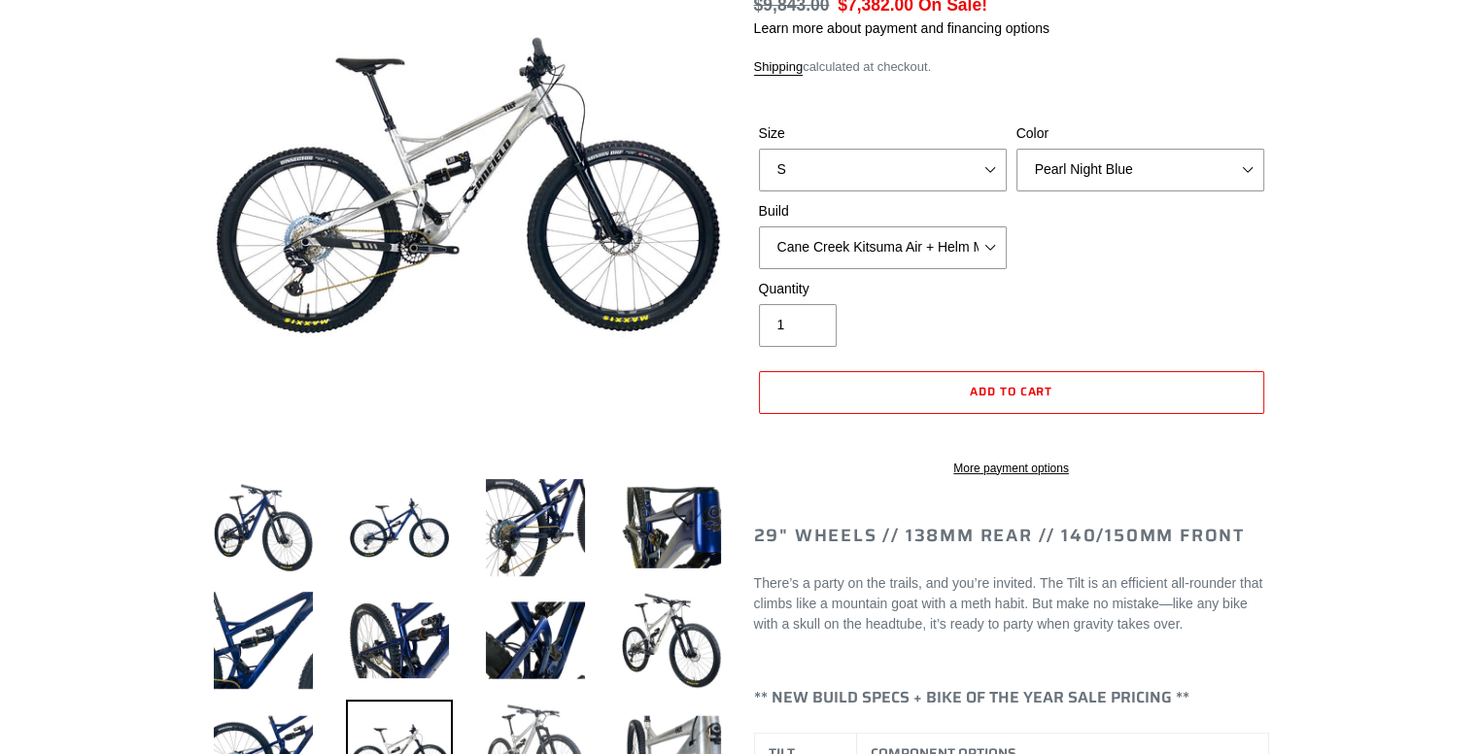
click at [540, 738] on img at bounding box center [535, 753] width 107 height 107
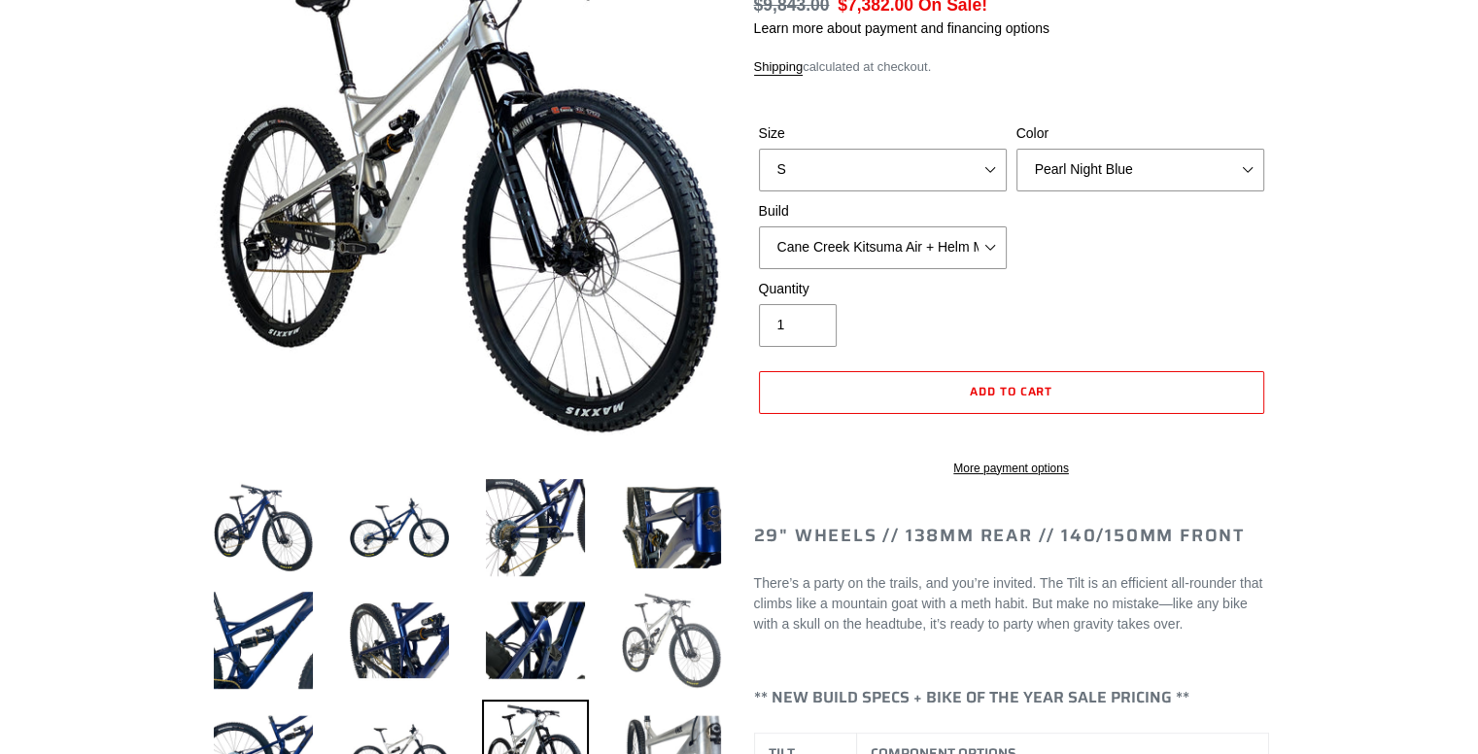
click at [651, 656] on img at bounding box center [671, 640] width 107 height 107
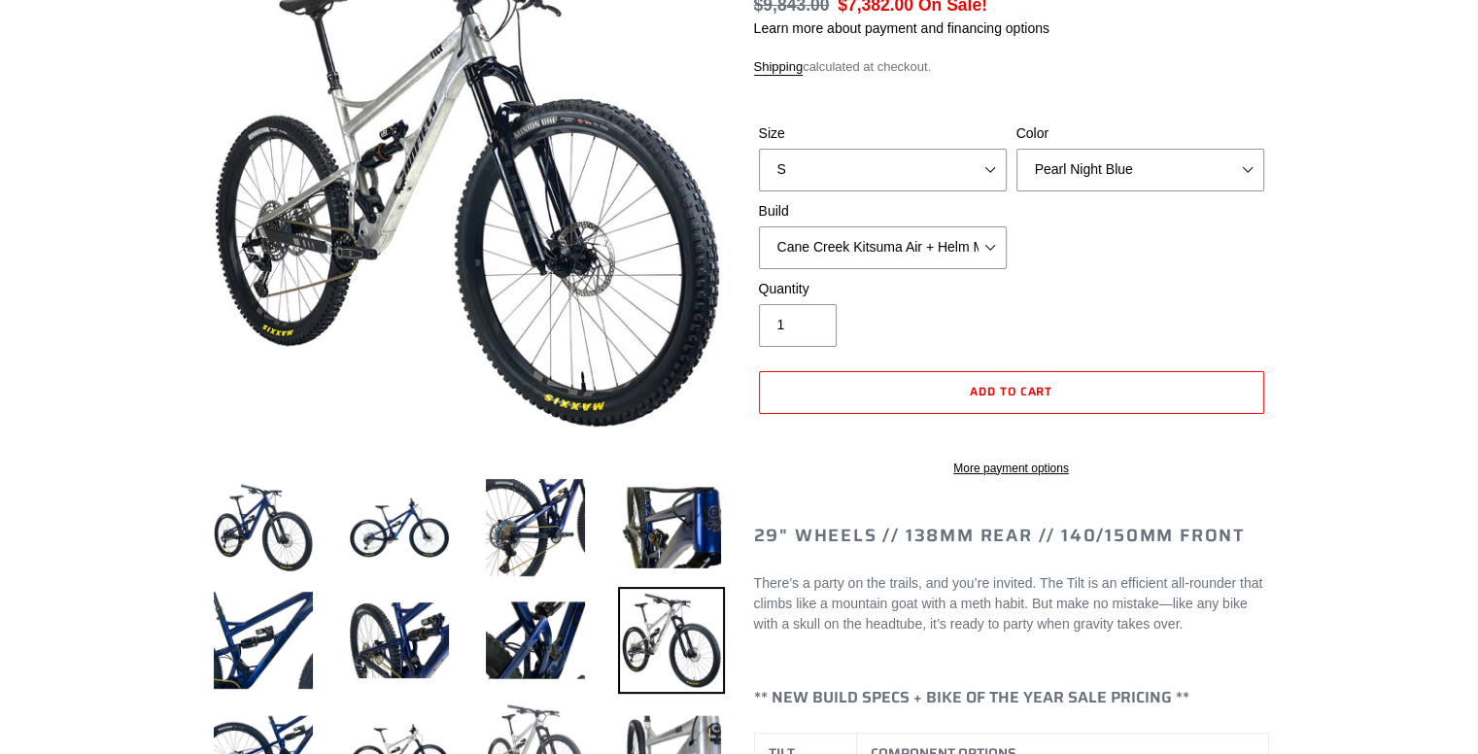
click at [566, 708] on img at bounding box center [535, 753] width 107 height 107
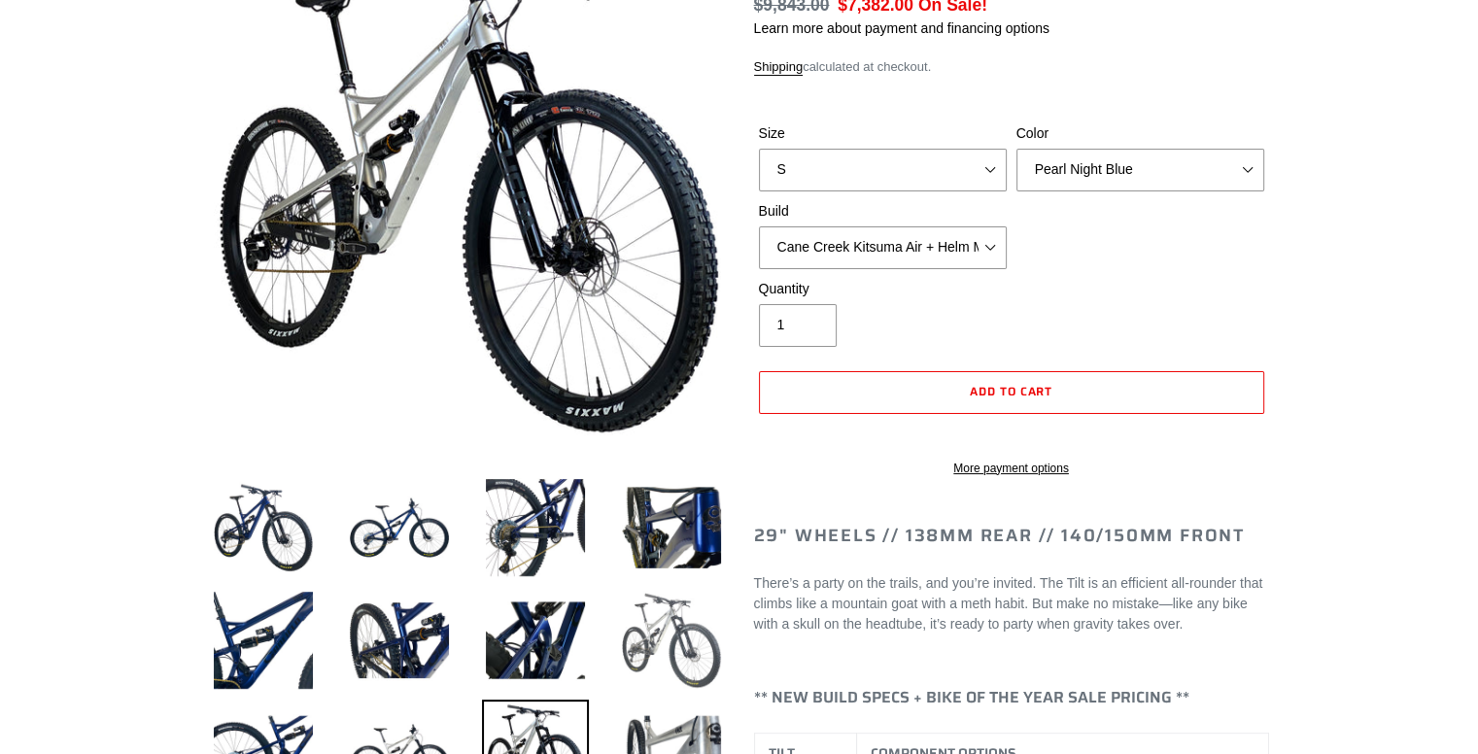
click at [678, 651] on img at bounding box center [671, 640] width 107 height 107
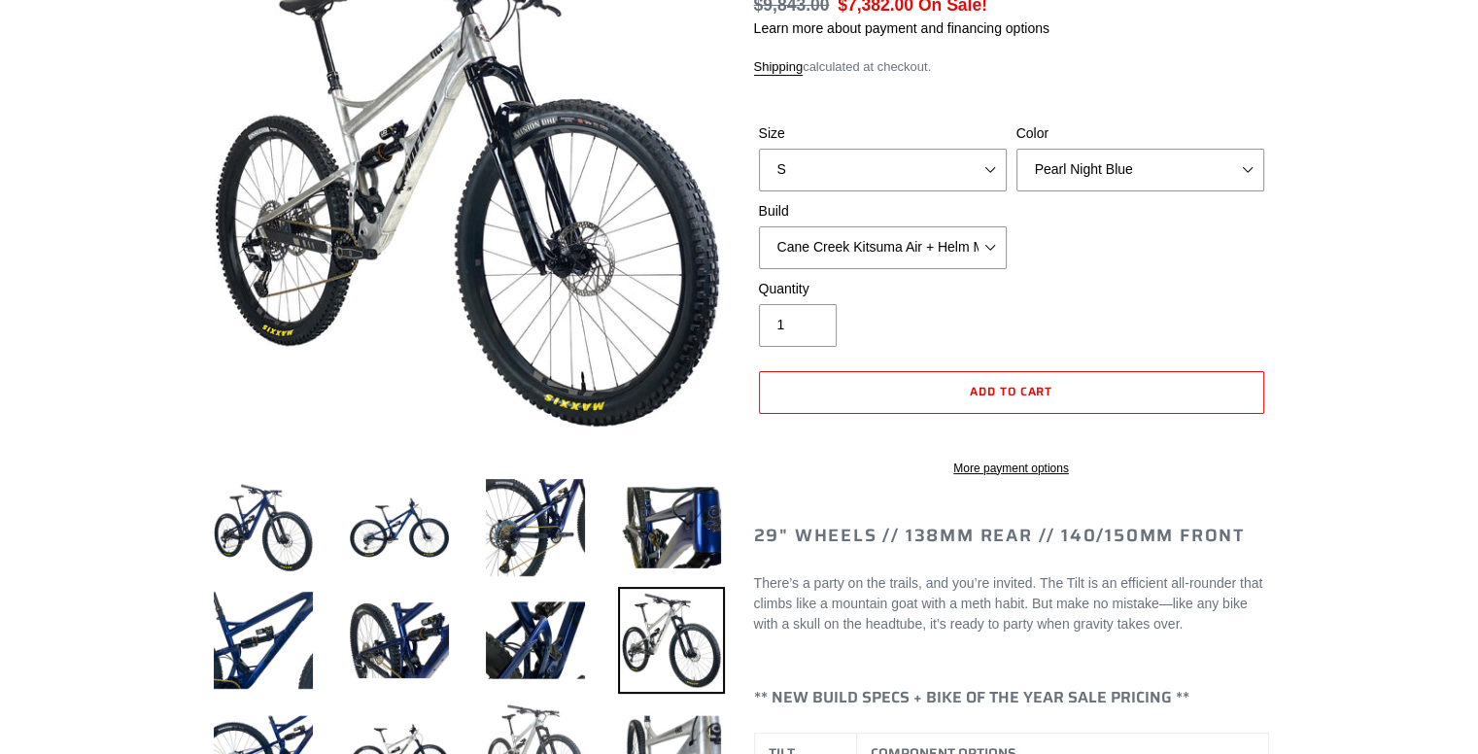
click at [553, 705] on img at bounding box center [535, 753] width 107 height 107
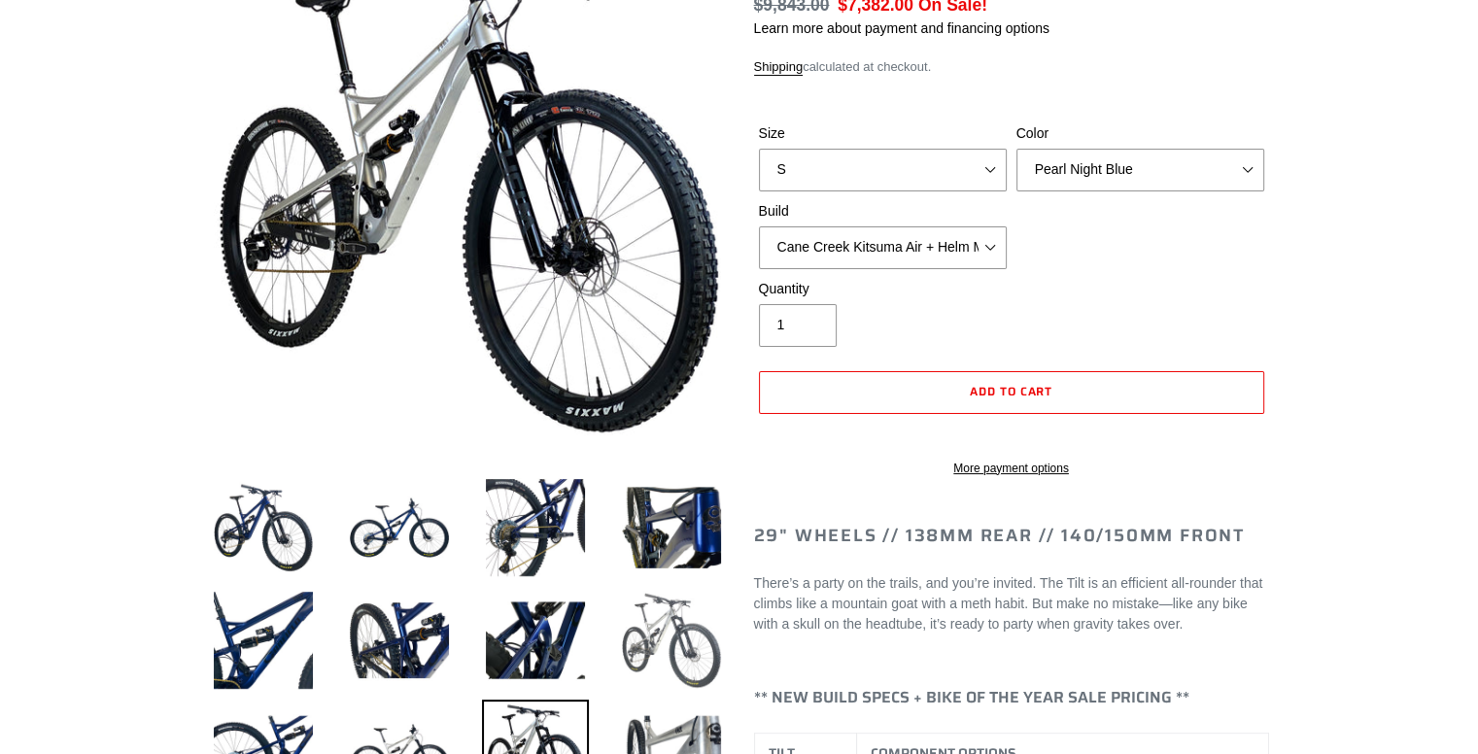
click at [656, 659] on img at bounding box center [671, 640] width 107 height 107
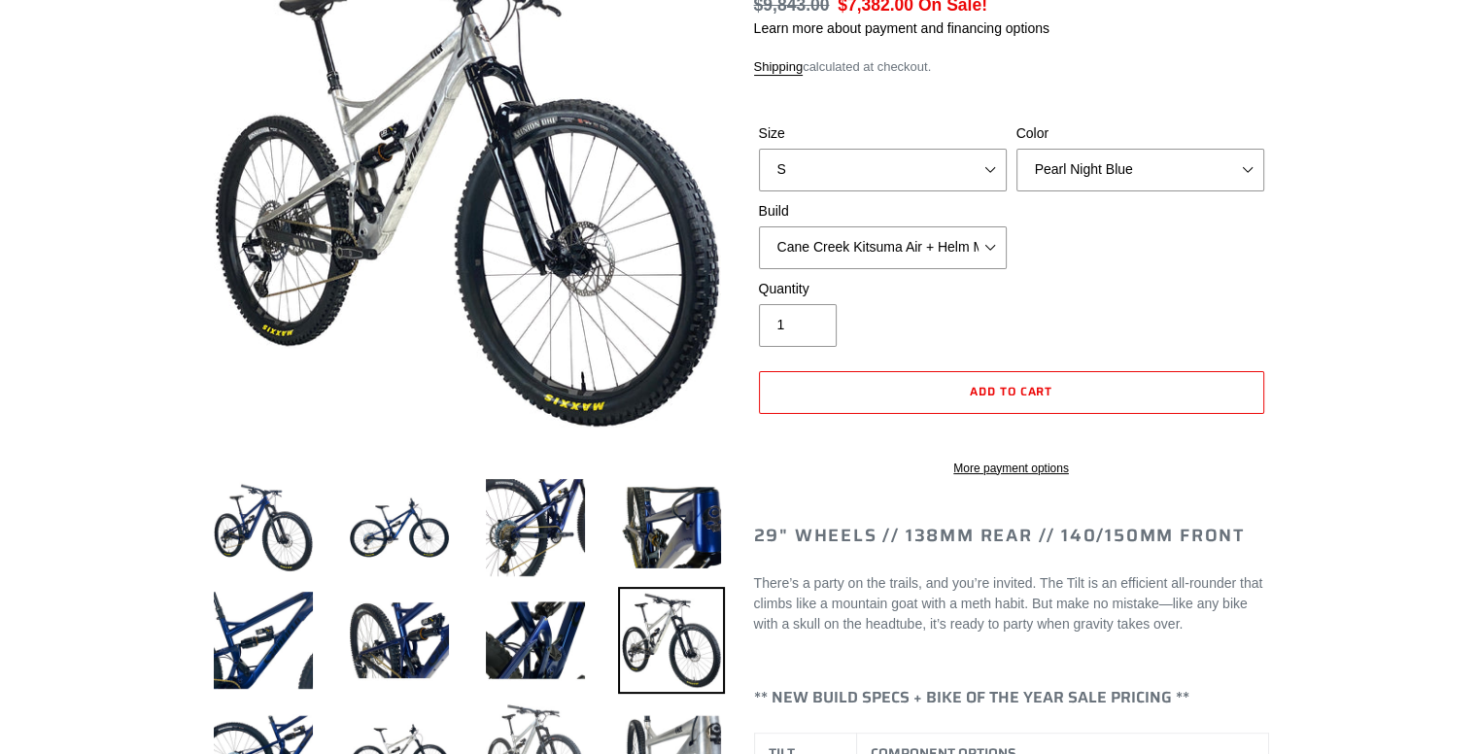
click at [562, 708] on img at bounding box center [535, 753] width 107 height 107
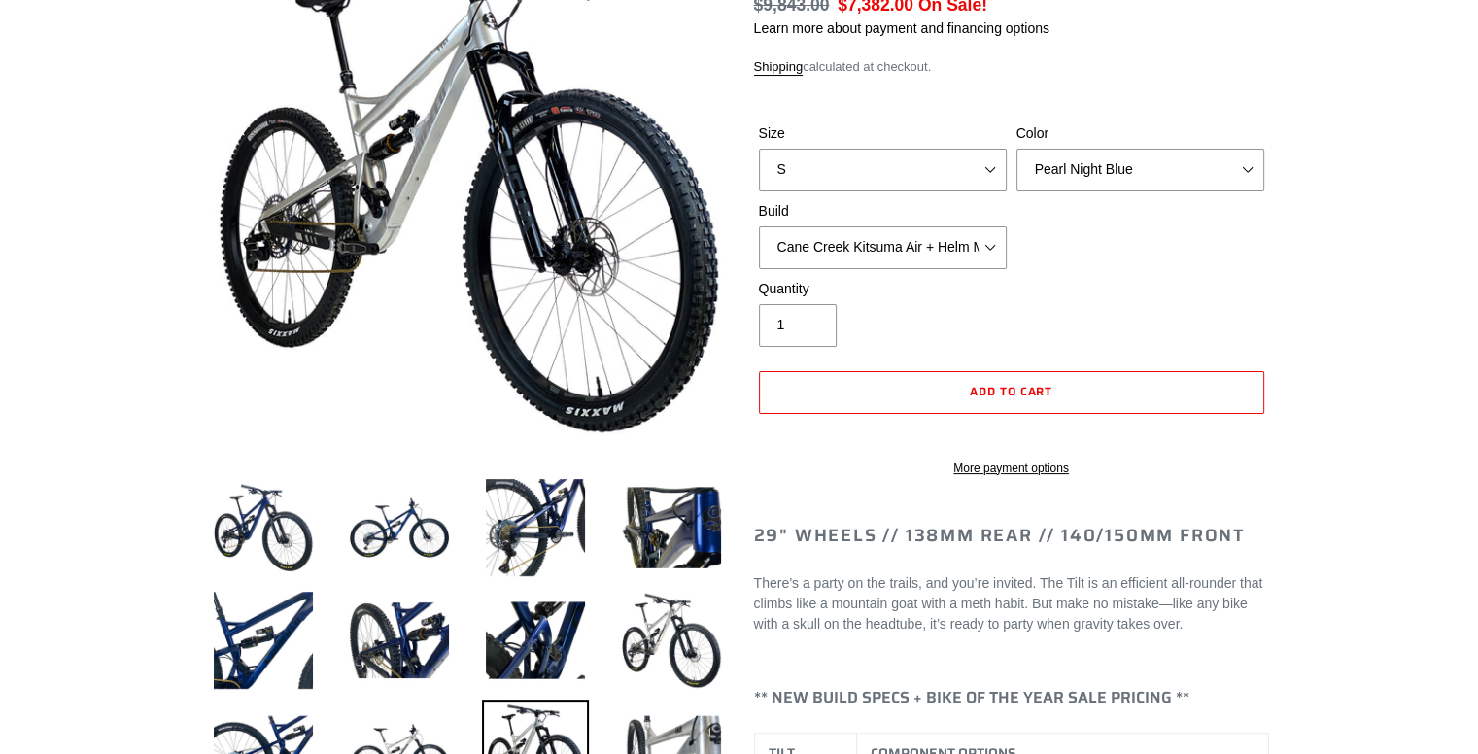
scroll to position [0, 0]
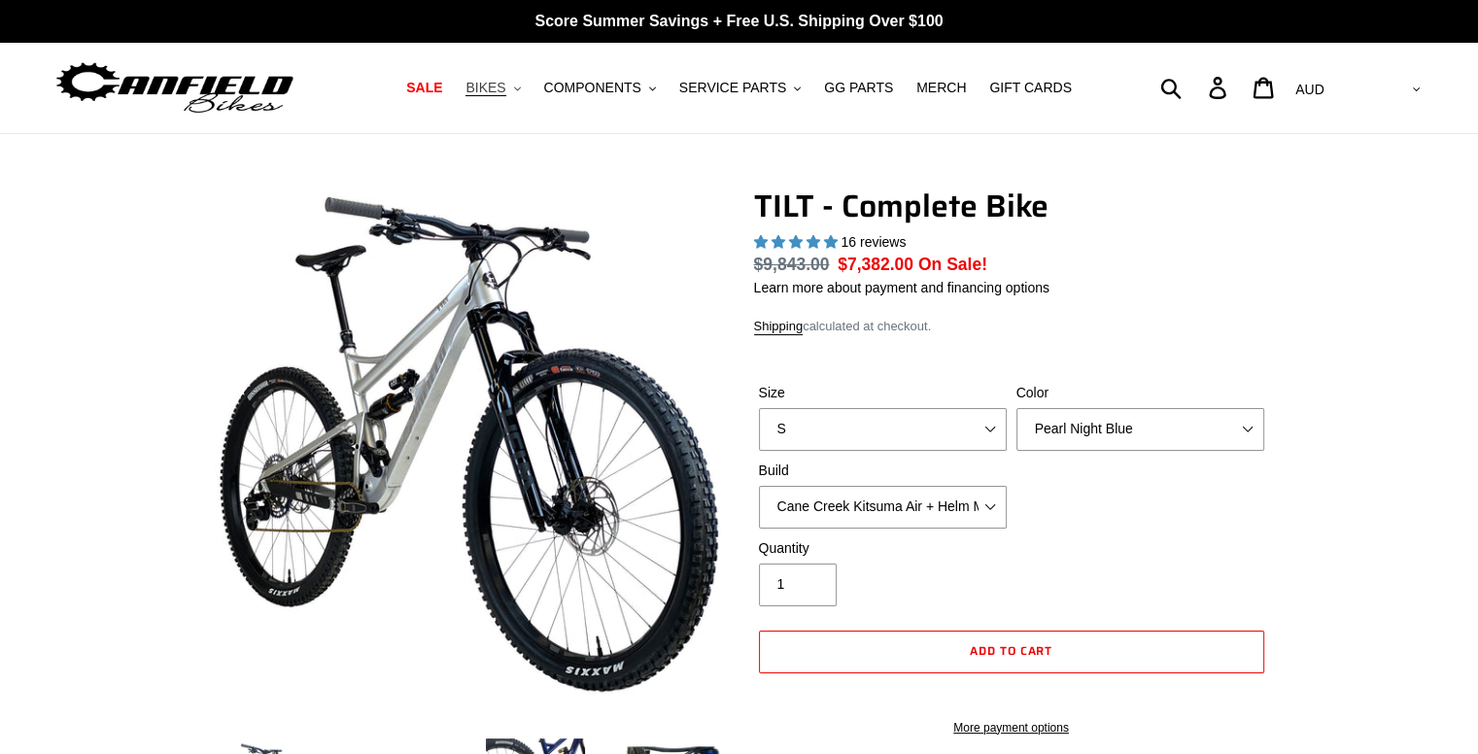
click at [499, 89] on span "BIKES" at bounding box center [485, 88] width 40 height 17
